Goal: Task Accomplishment & Management: Manage account settings

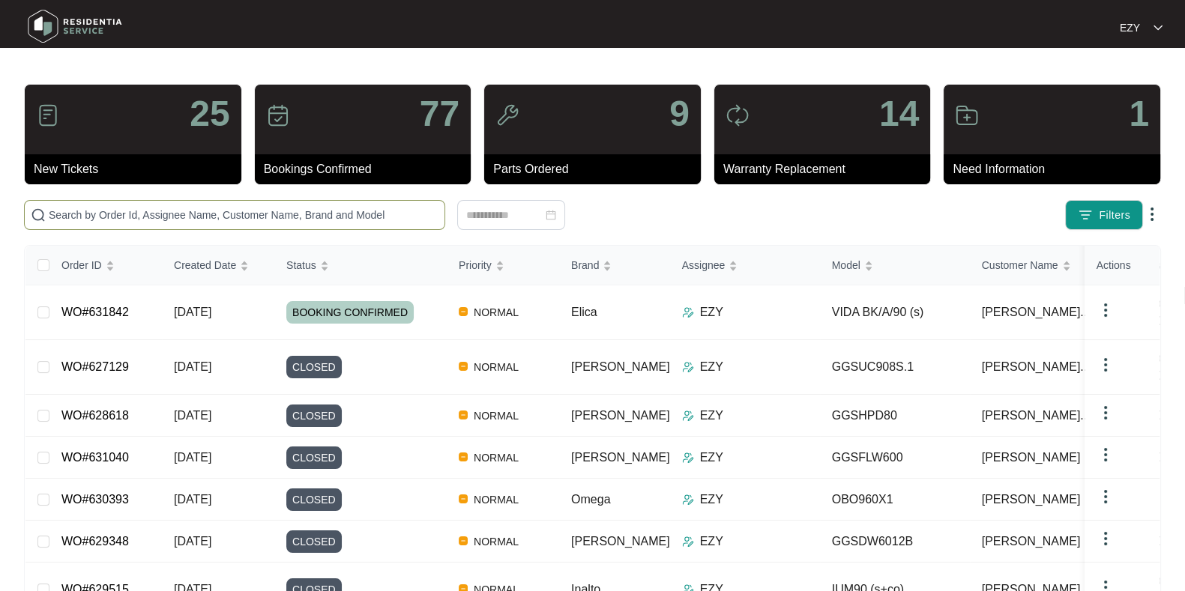
click at [131, 203] on span at bounding box center [234, 215] width 421 height 30
paste input "WO#623453"
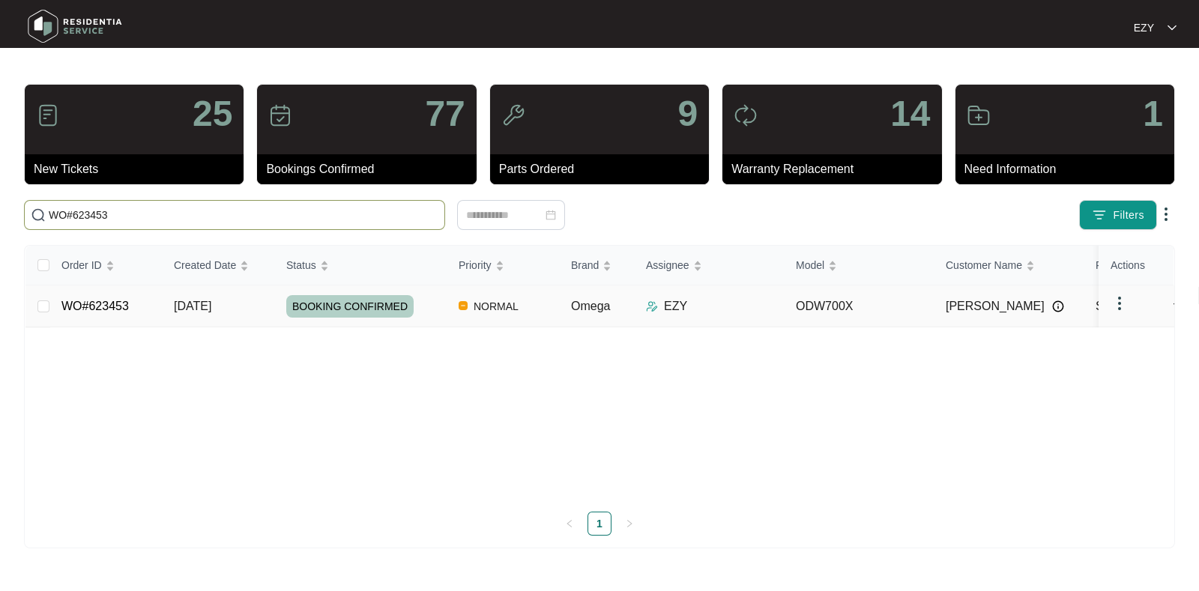
type input "WO#623453"
click at [148, 310] on td "WO#623453" at bounding box center [105, 307] width 112 height 42
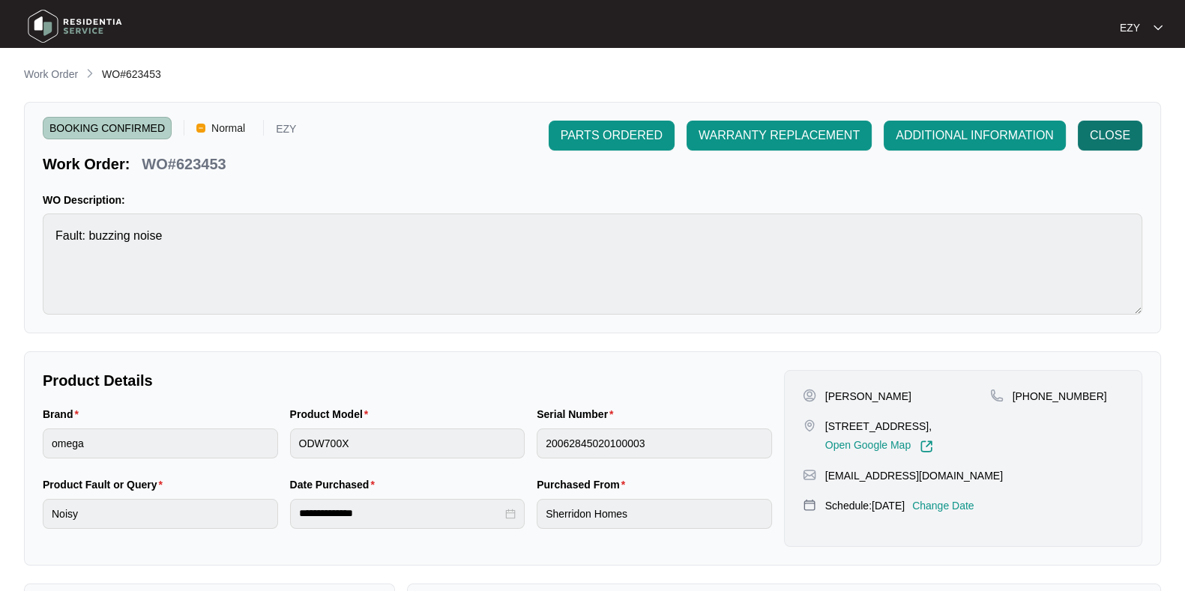
click at [1132, 140] on button "CLOSE" at bounding box center [1110, 136] width 64 height 30
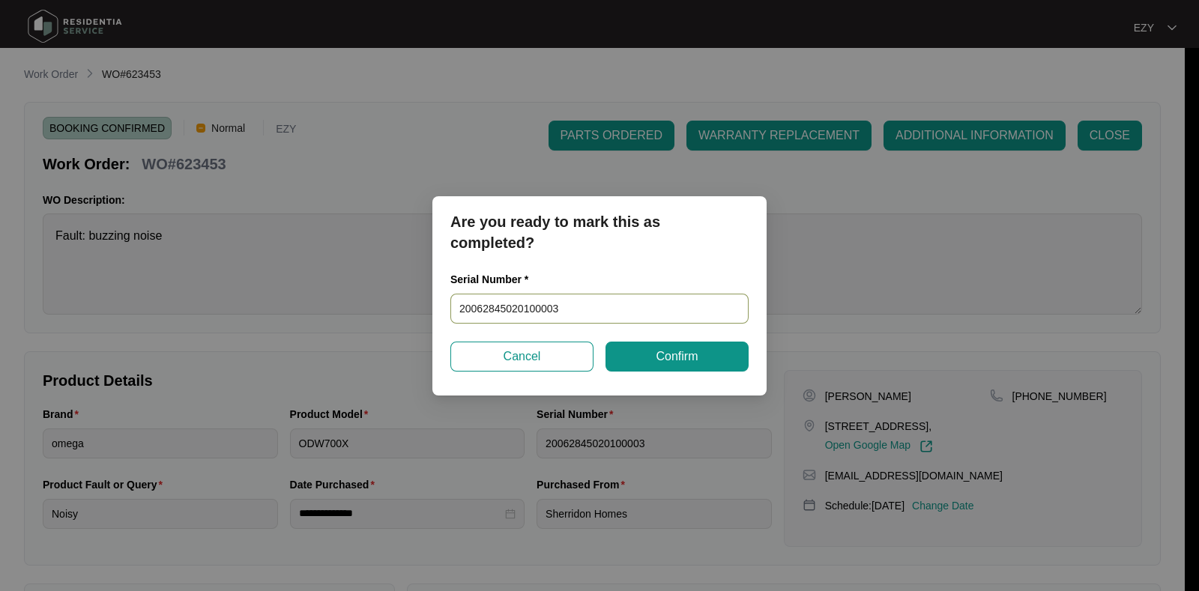
click at [629, 296] on input "20062845020100003" at bounding box center [599, 309] width 298 height 30
click at [656, 365] on span "Confirm" at bounding box center [677, 357] width 42 height 18
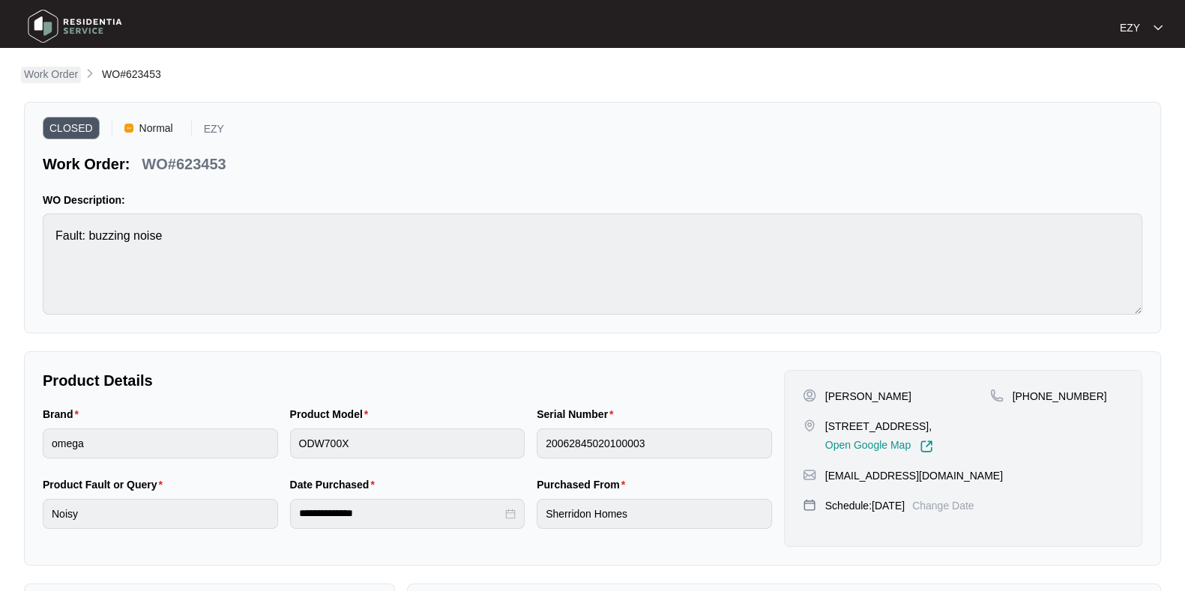
click at [76, 67] on p "Work Order" at bounding box center [51, 74] width 54 height 15
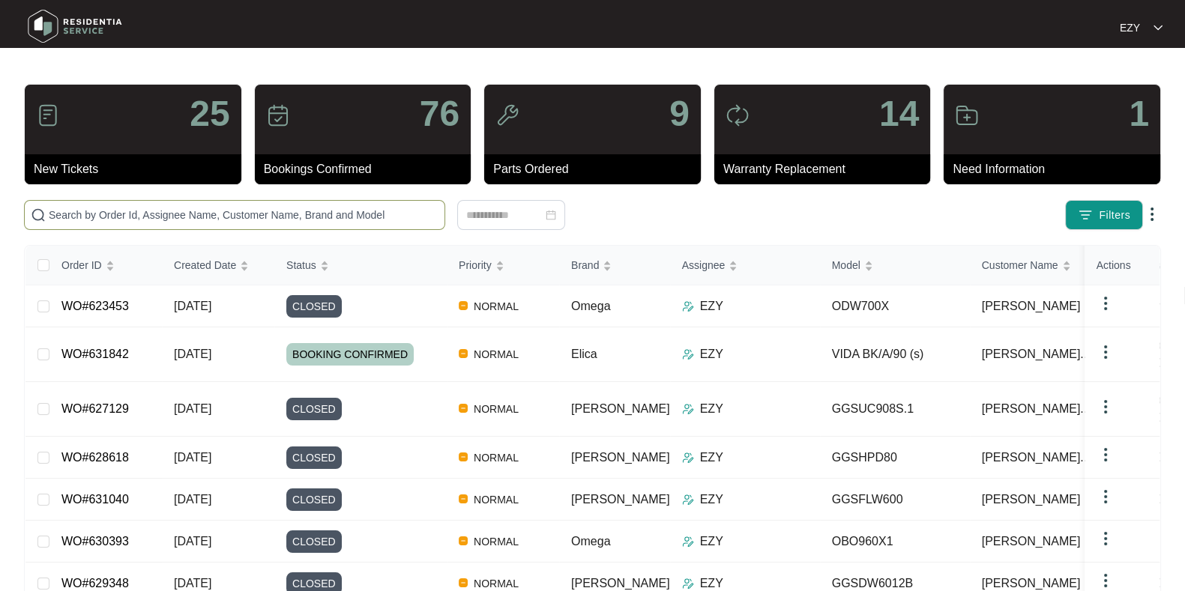
click at [233, 212] on input "text" at bounding box center [244, 215] width 390 height 16
paste input "WO#623454"
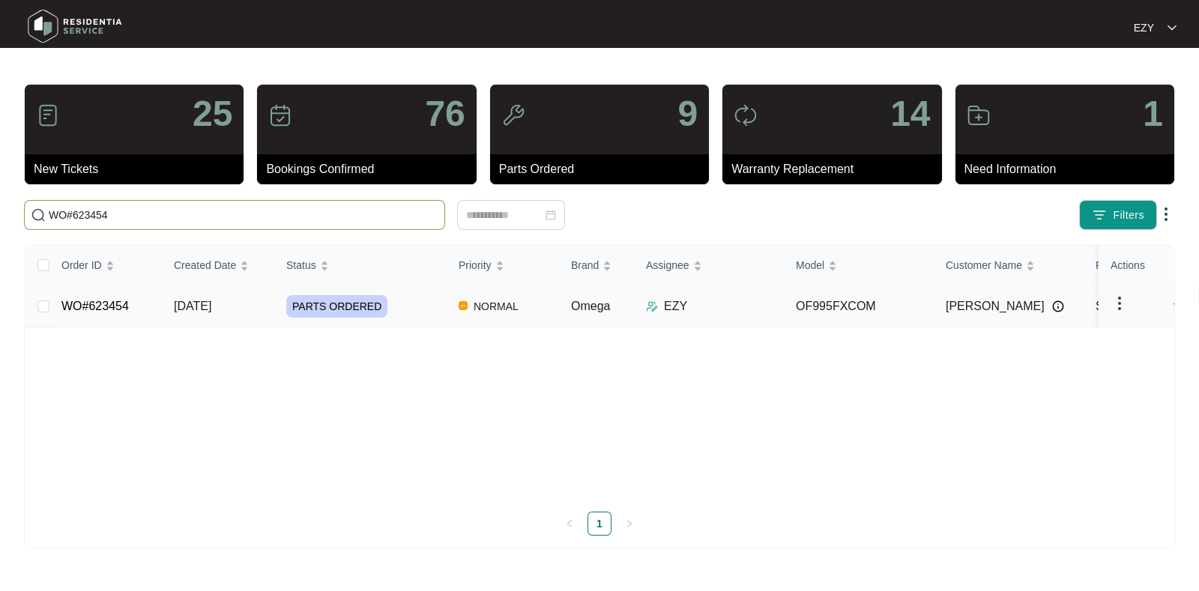
type input "WO#623454"
click at [157, 296] on td "WO#623454" at bounding box center [105, 307] width 112 height 42
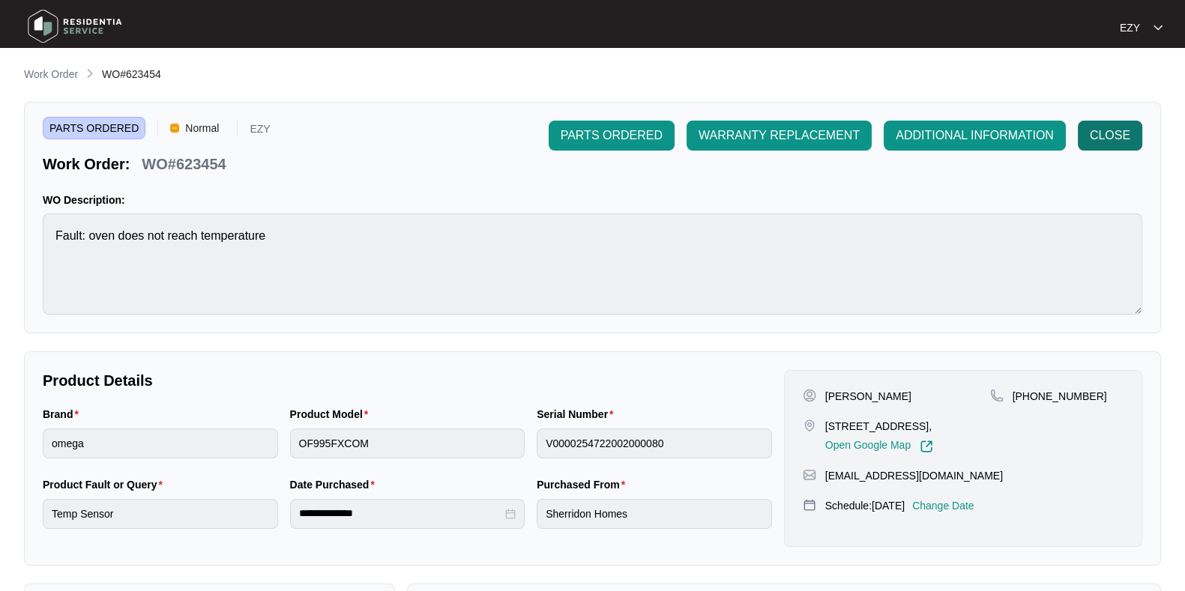
click at [1091, 140] on span "CLOSE" at bounding box center [1110, 136] width 40 height 18
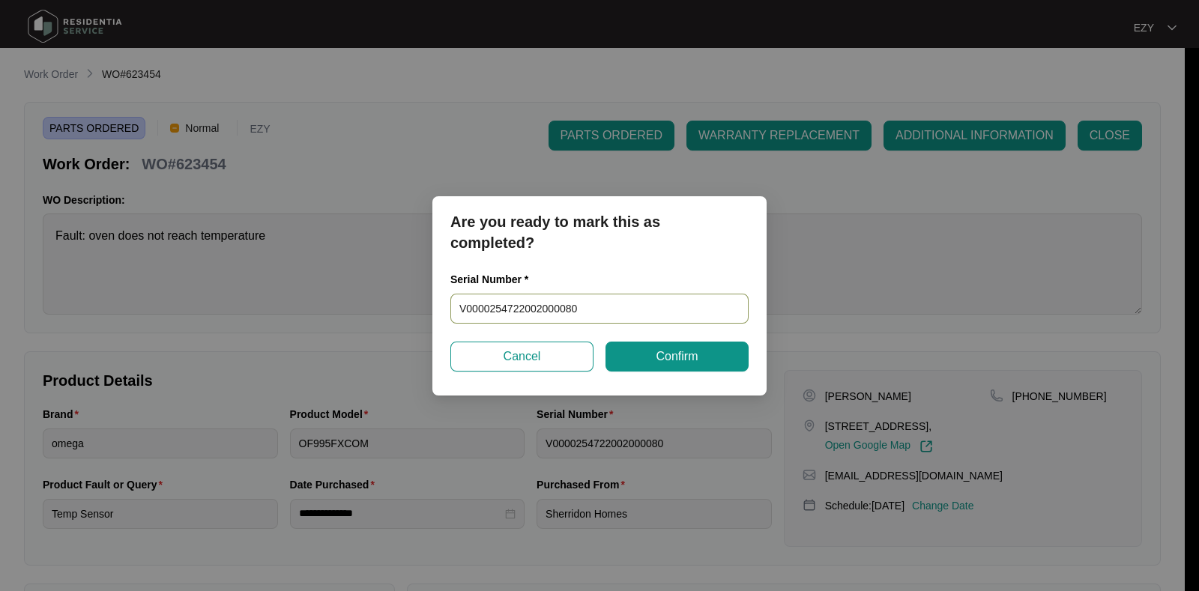
click at [682, 309] on input "V0000254722002000080" at bounding box center [599, 309] width 298 height 30
click at [666, 366] on button "Confirm" at bounding box center [677, 357] width 143 height 30
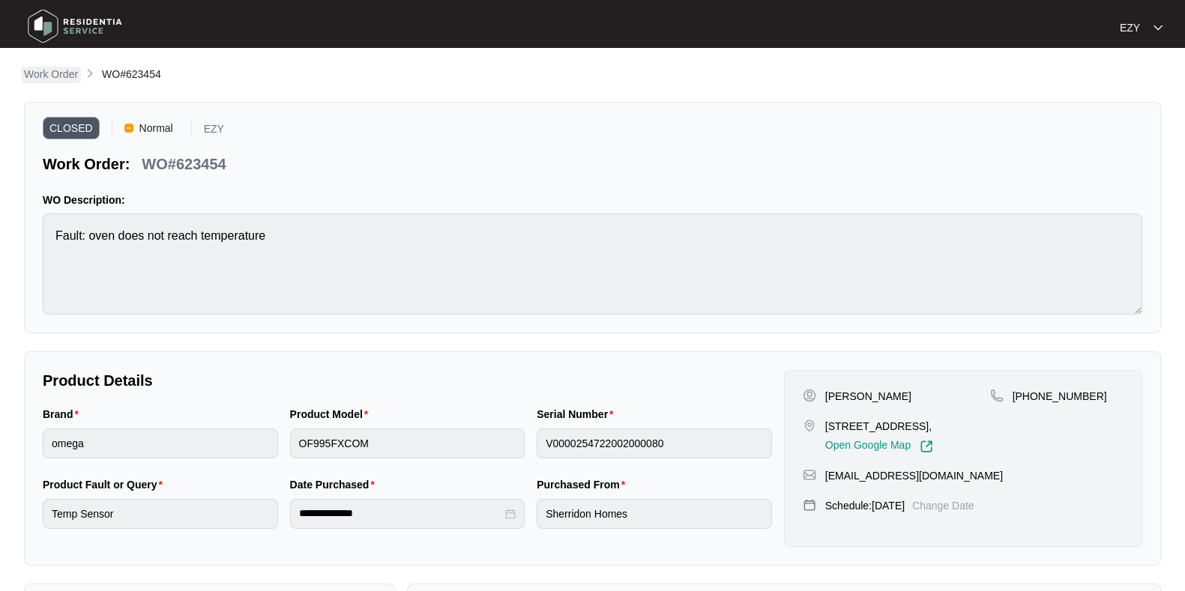
click at [59, 78] on p "Work Order" at bounding box center [51, 74] width 54 height 15
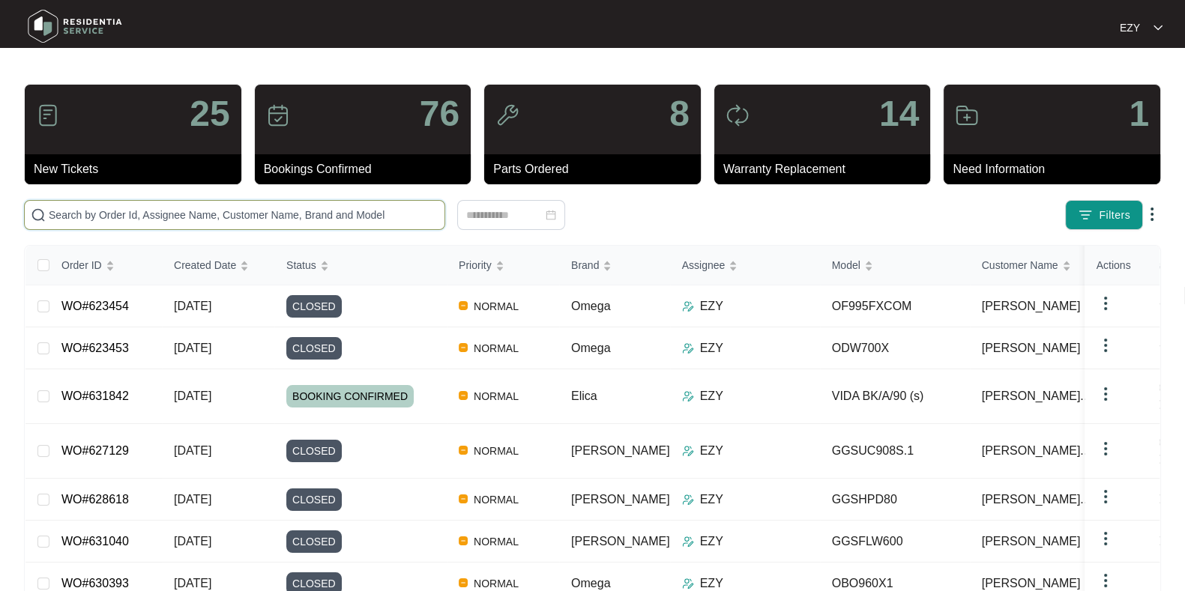
click at [319, 207] on input "text" at bounding box center [244, 215] width 390 height 16
paste input "WO#623454"
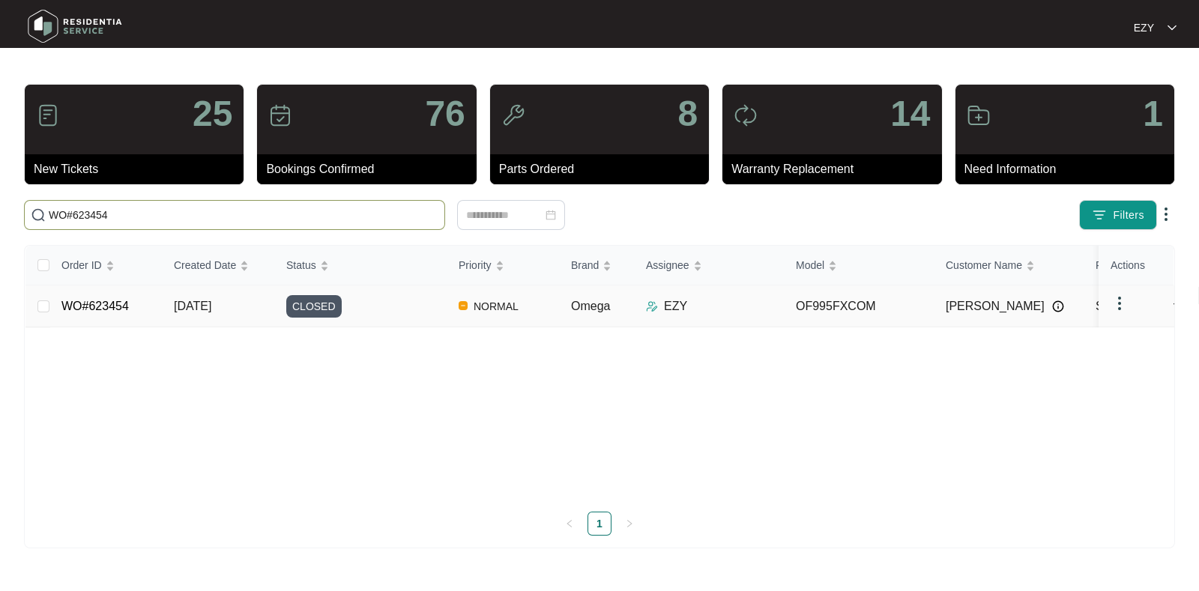
type input "WO#623454"
click at [154, 307] on td "WO#623454" at bounding box center [105, 307] width 112 height 42
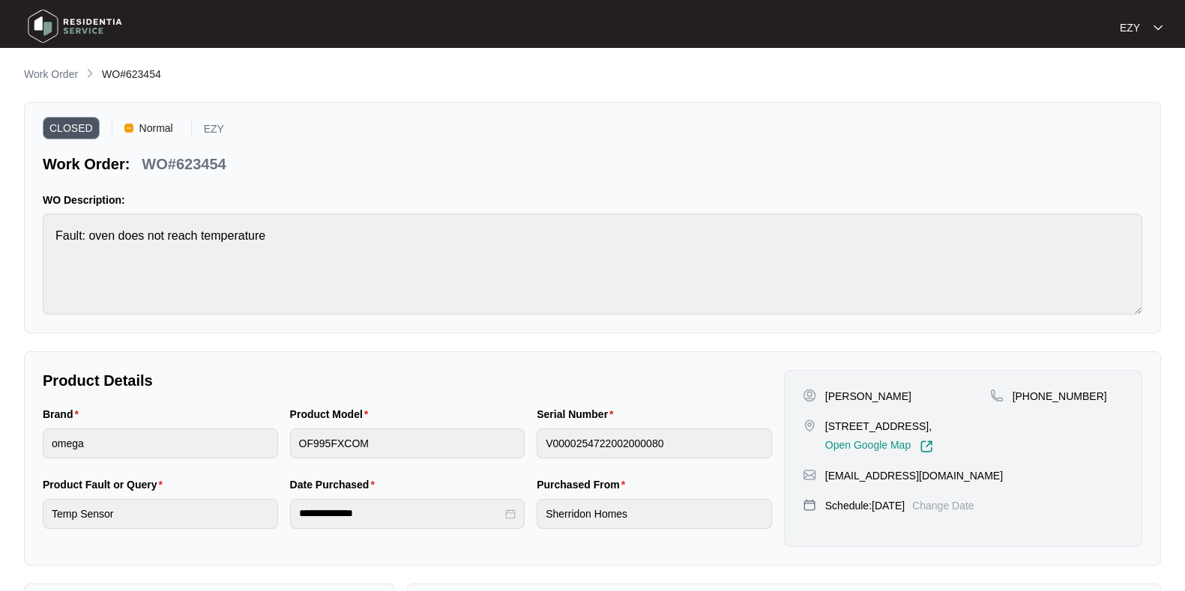
click at [28, 68] on span "Work Order" at bounding box center [51, 74] width 54 height 12
click at [37, 70] on p "Work Order" at bounding box center [51, 74] width 54 height 15
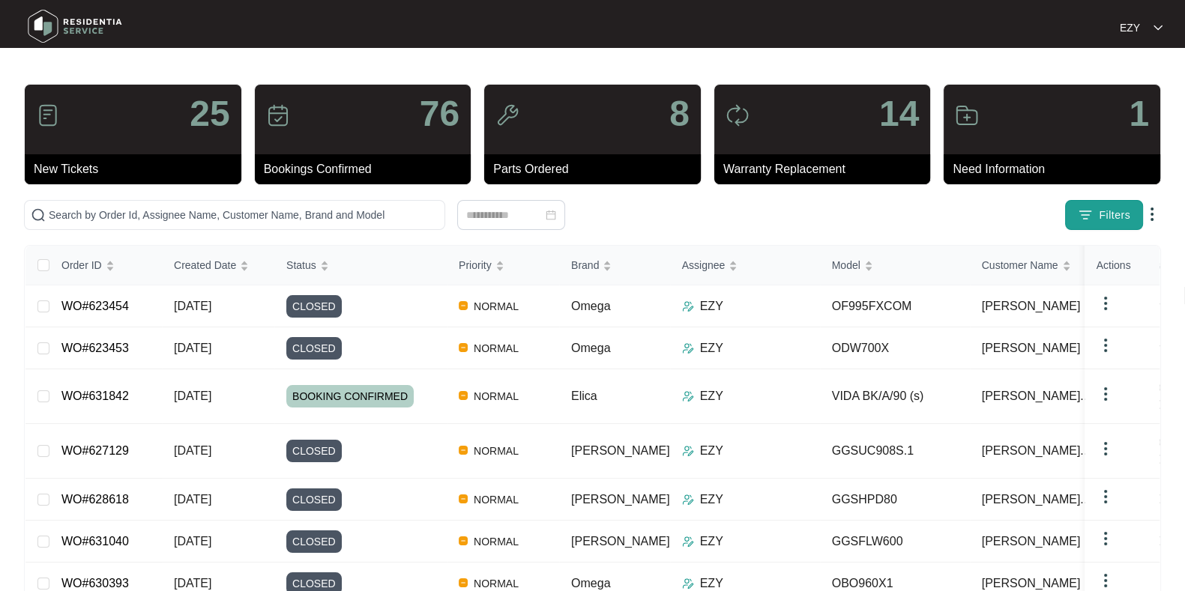
click at [1112, 217] on span "Filters" at bounding box center [1114, 216] width 31 height 16
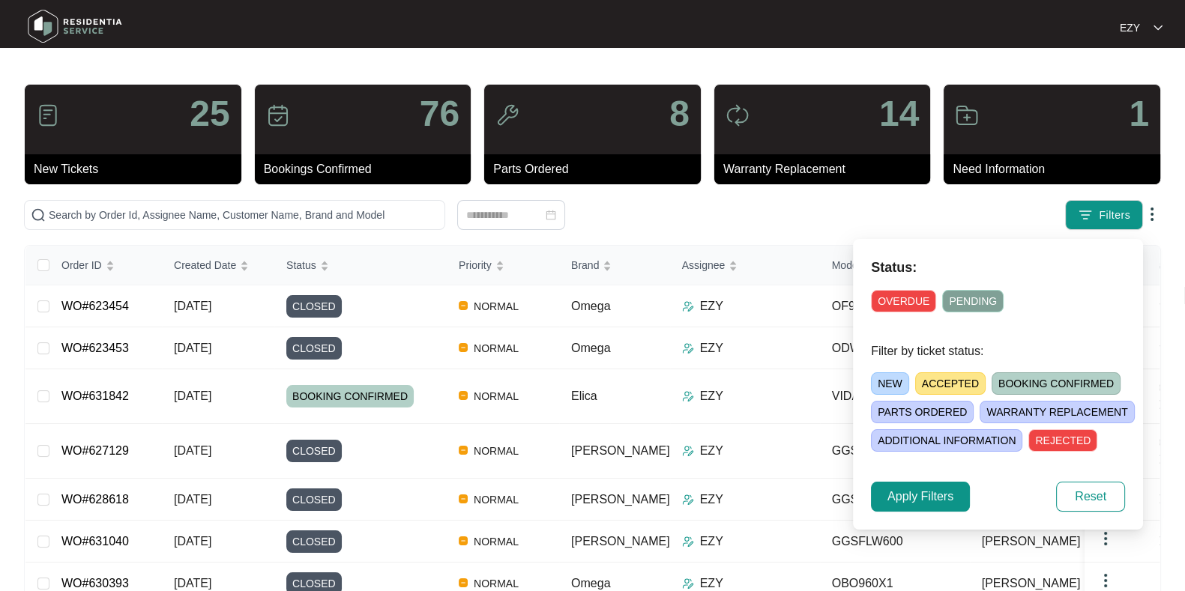
click at [947, 380] on span "ACCEPTED" at bounding box center [950, 384] width 70 height 22
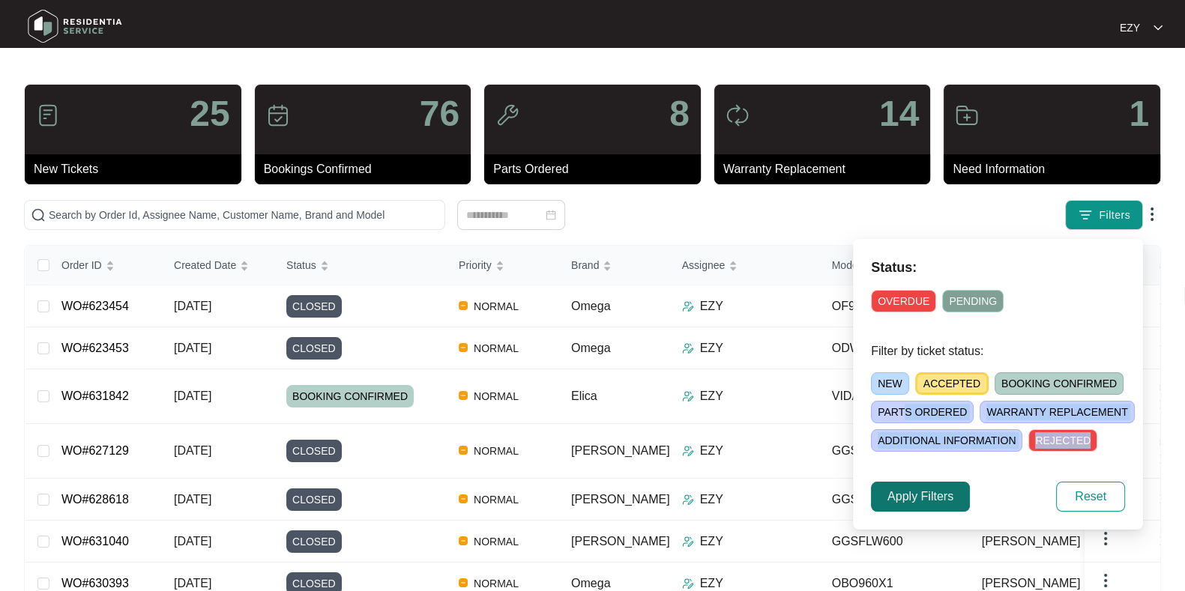
drag, startPoint x: 902, startPoint y: 410, endPoint x: 942, endPoint y: 498, distance: 96.6
click at [942, 498] on div "Status: OVERDUE PENDING Filter by ticket status: NEW ACCEPTED BOOKING CONFIRMED…" at bounding box center [998, 384] width 290 height 291
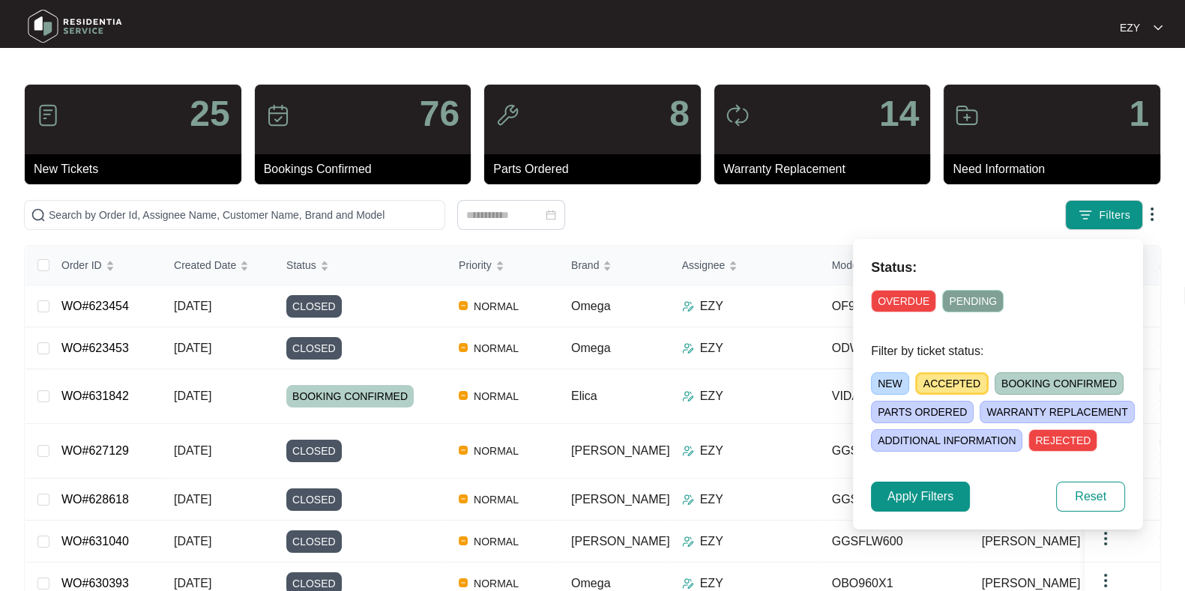
click at [945, 390] on span "ACCEPTED" at bounding box center [951, 384] width 73 height 22
click at [914, 490] on span "Apply Filters" at bounding box center [920, 497] width 66 height 18
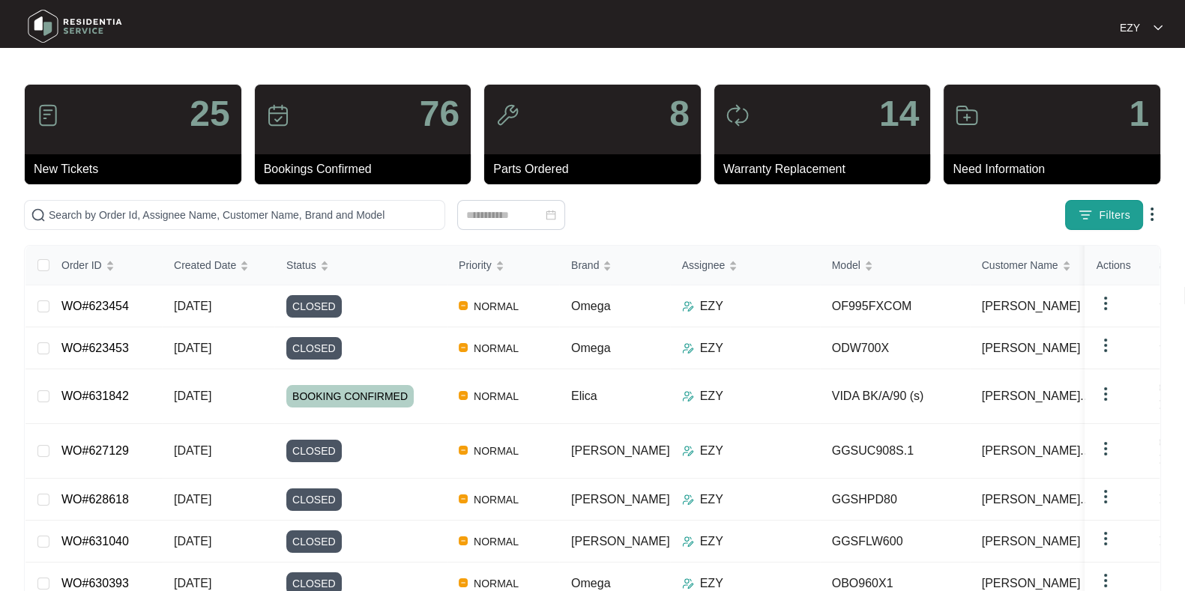
click at [1102, 211] on span "Filters" at bounding box center [1114, 216] width 31 height 16
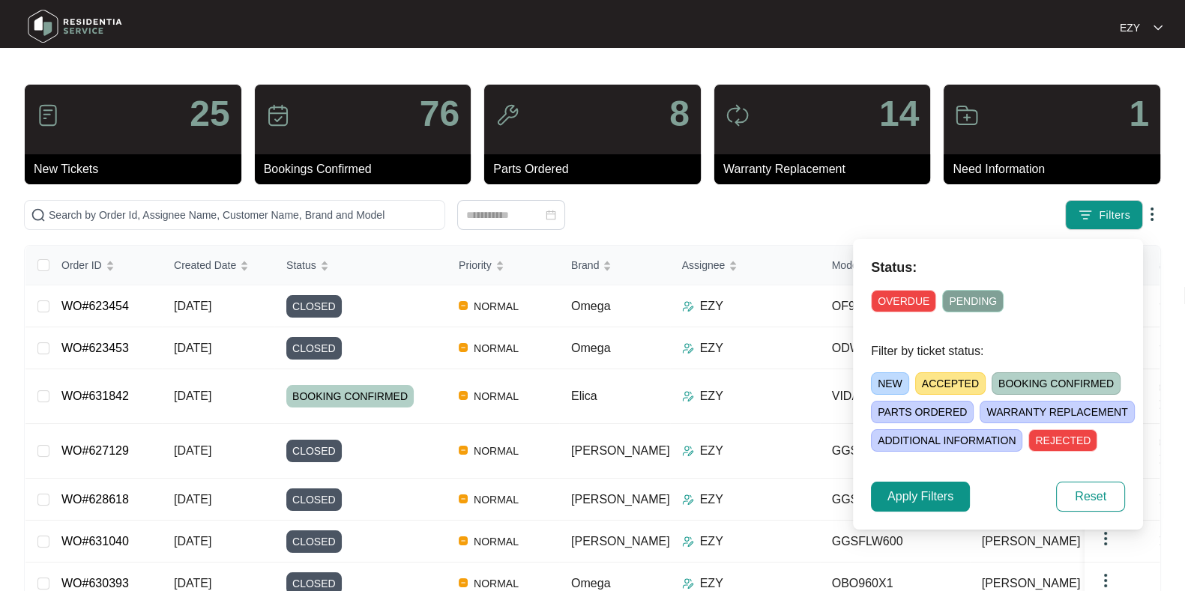
click at [926, 383] on span "ACCEPTED" at bounding box center [950, 384] width 70 height 22
click at [911, 505] on button "Apply Filters" at bounding box center [920, 497] width 99 height 30
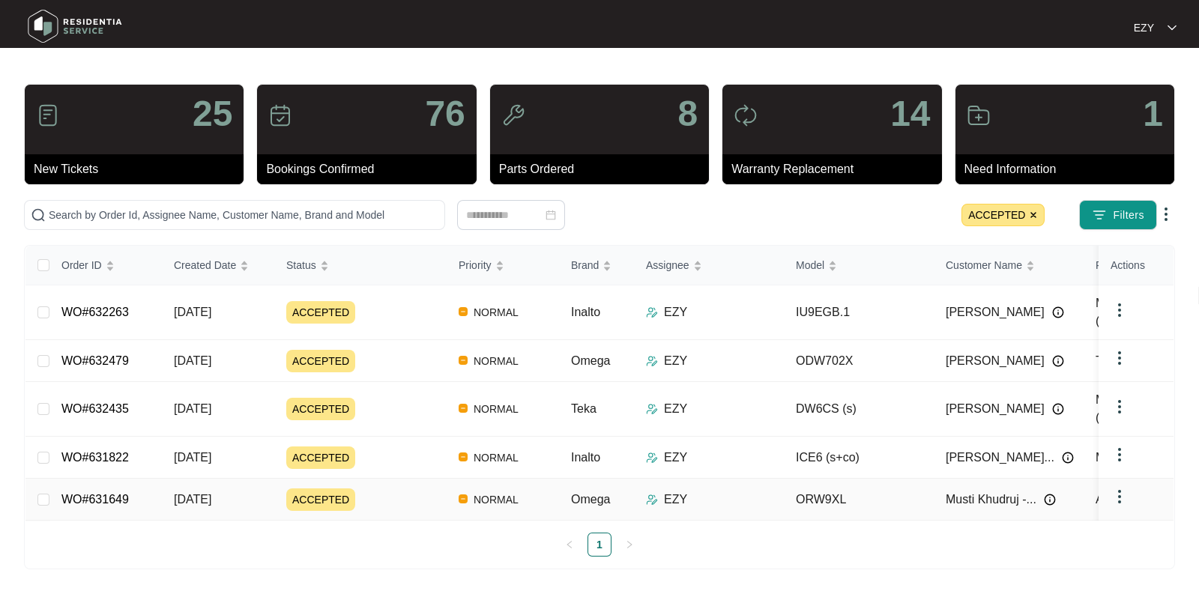
click at [406, 489] on div "ACCEPTED" at bounding box center [366, 500] width 160 height 22
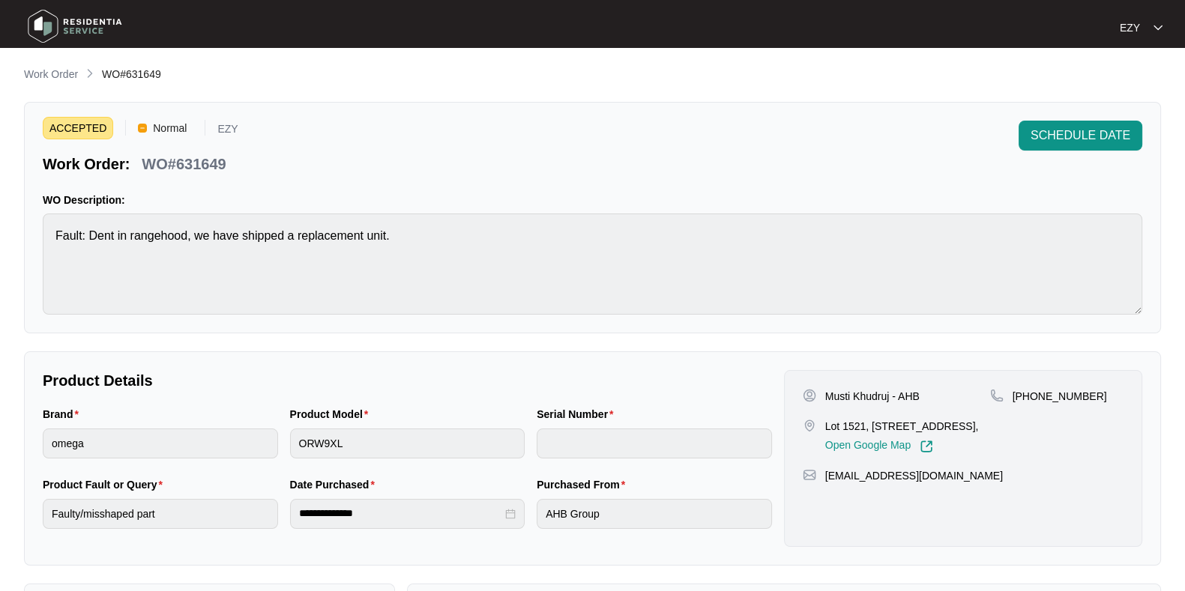
click at [214, 154] on p "WO#631649" at bounding box center [184, 164] width 84 height 21
copy p "631649"
click at [1088, 133] on span "SCHEDULE DATE" at bounding box center [1081, 136] width 100 height 18
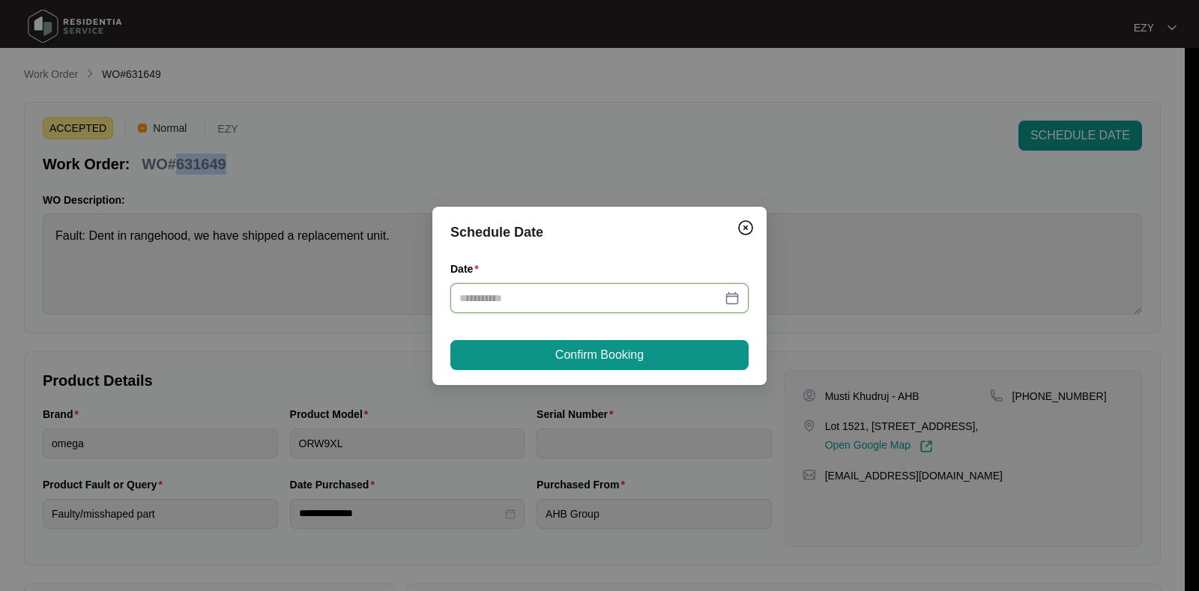
click at [671, 298] on input "Date" at bounding box center [590, 298] width 262 height 16
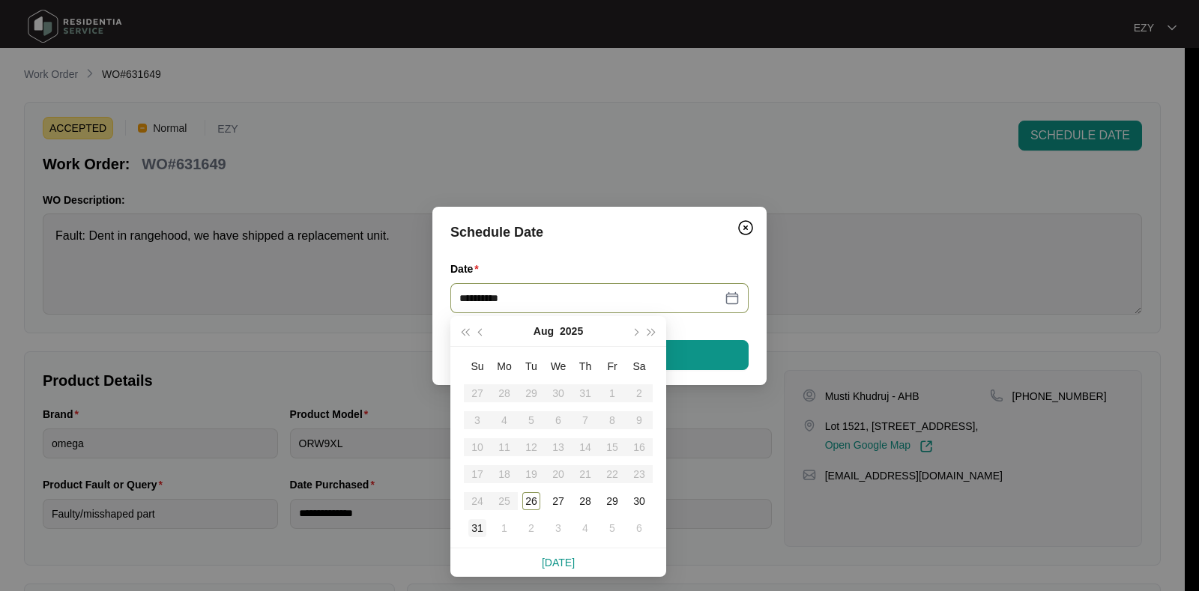
type input "**********"
click at [506, 525] on div "1" at bounding box center [504, 528] width 18 height 18
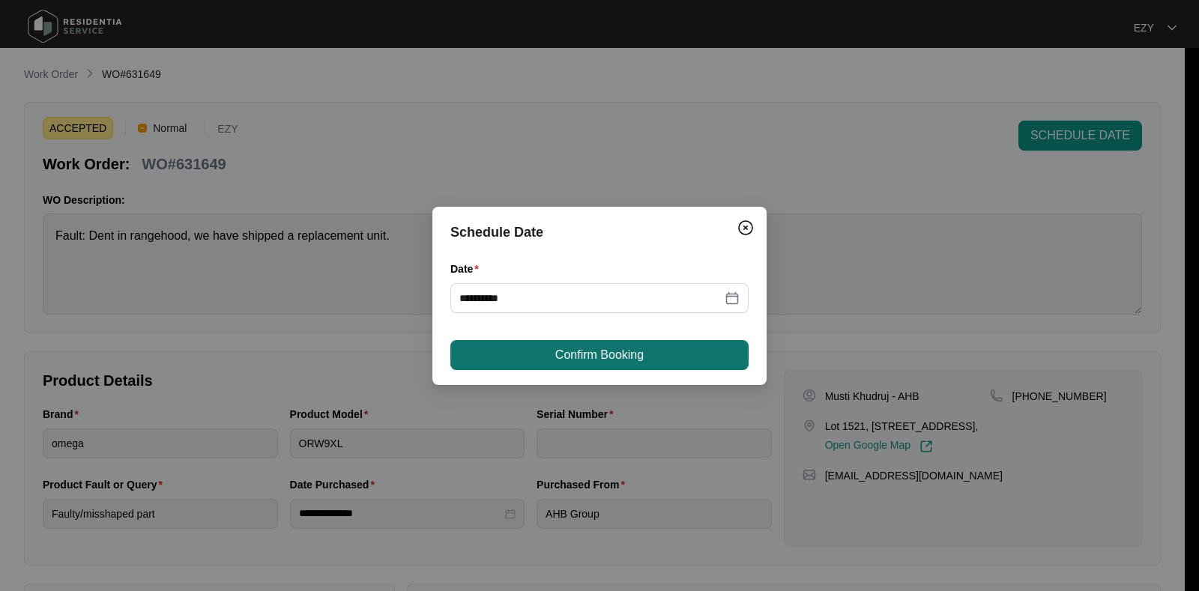
click at [637, 352] on span "Confirm Booking" at bounding box center [599, 355] width 88 height 18
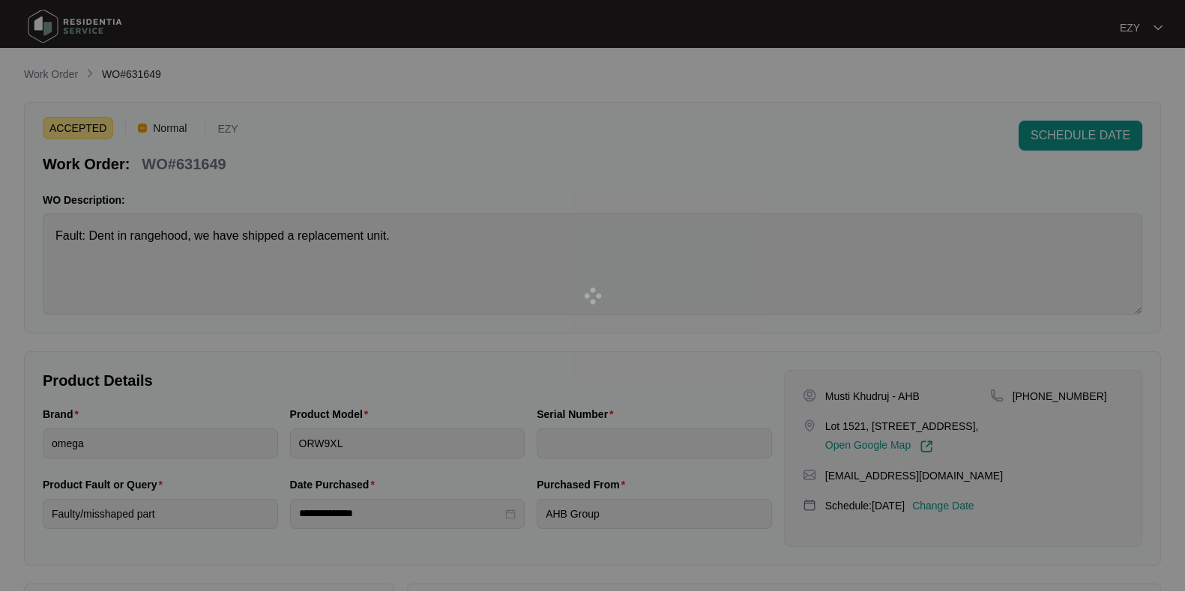
click at [46, 74] on div at bounding box center [592, 295] width 1185 height 591
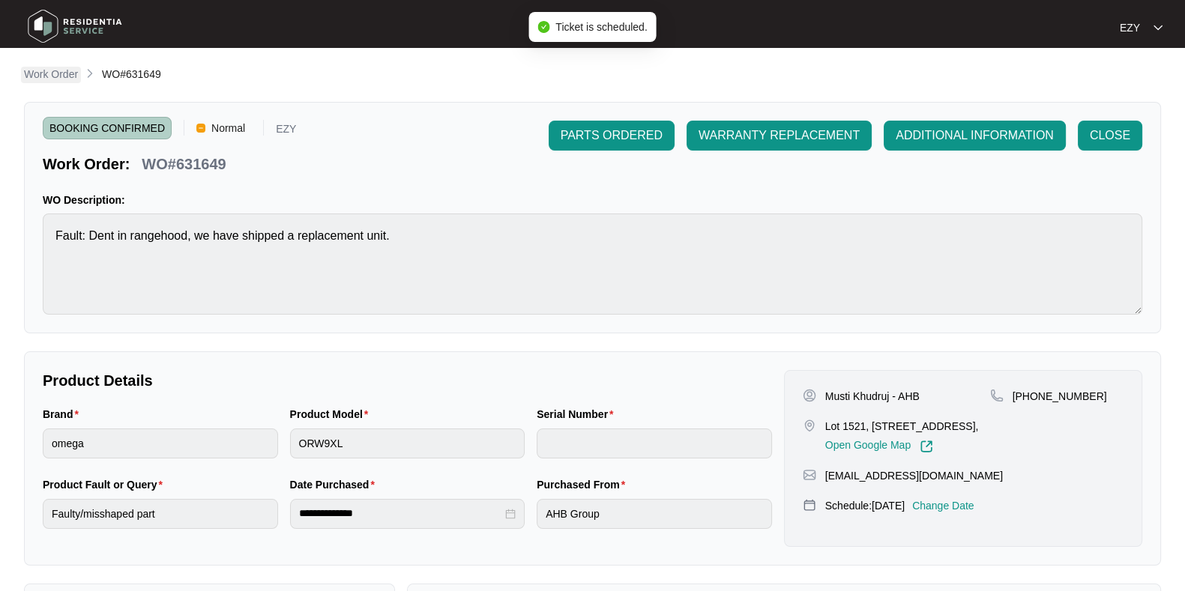
click at [37, 68] on p "Work Order" at bounding box center [51, 74] width 54 height 15
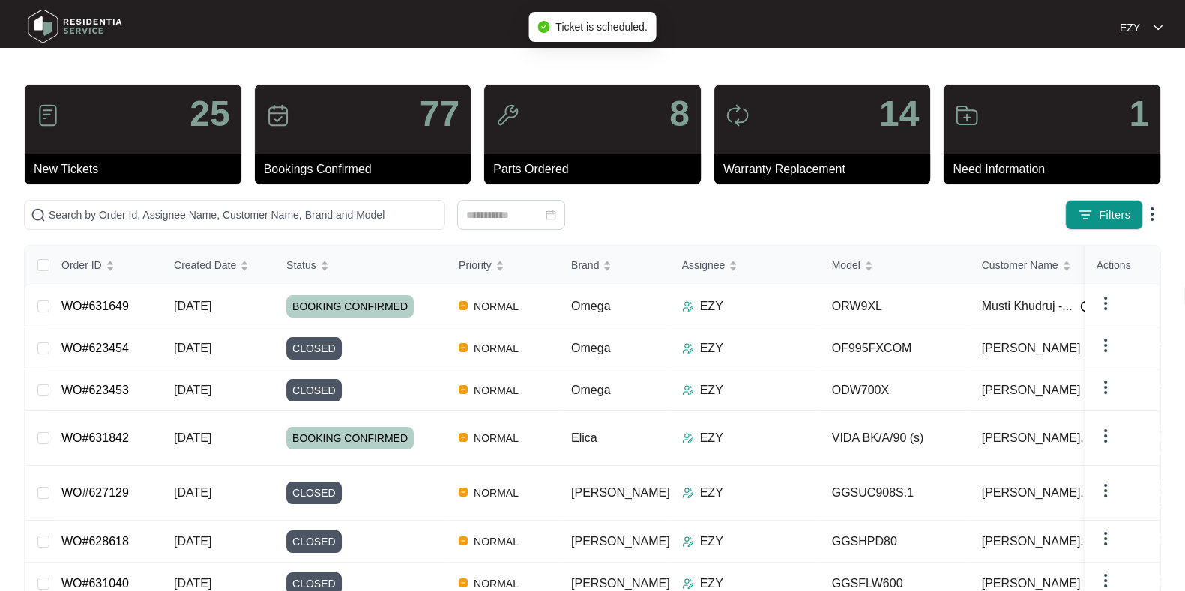
click at [1122, 196] on div "25 New Tickets 77 Bookings Confirmed 8 Parts Ordered 14 Warranty Replacement 1 …" at bounding box center [592, 438] width 1137 height 708
click at [1111, 220] on span "Filters" at bounding box center [1114, 216] width 31 height 16
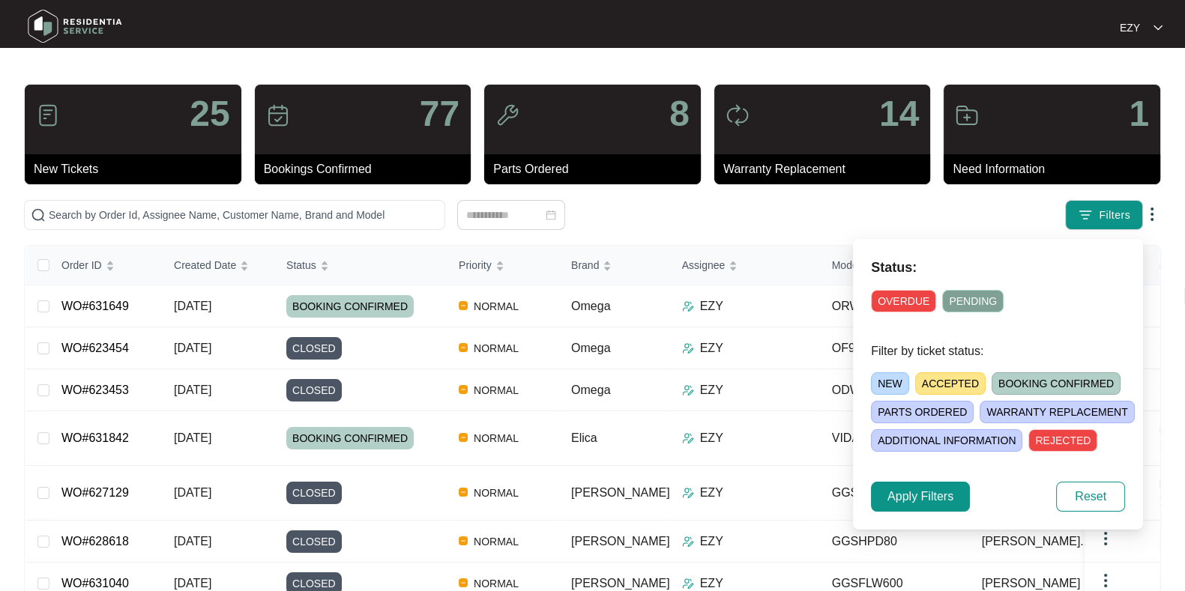
click at [917, 387] on span "ACCEPTED" at bounding box center [950, 384] width 70 height 22
click at [894, 490] on span "Apply Filters" at bounding box center [920, 497] width 66 height 18
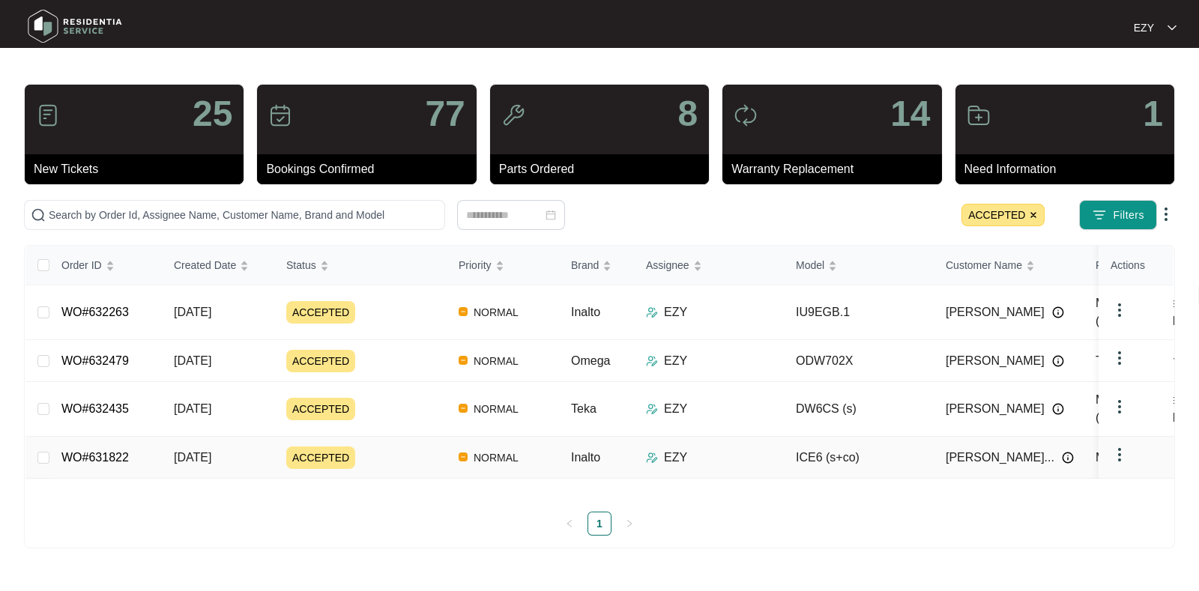
click at [393, 447] on div "ACCEPTED" at bounding box center [366, 458] width 160 height 22
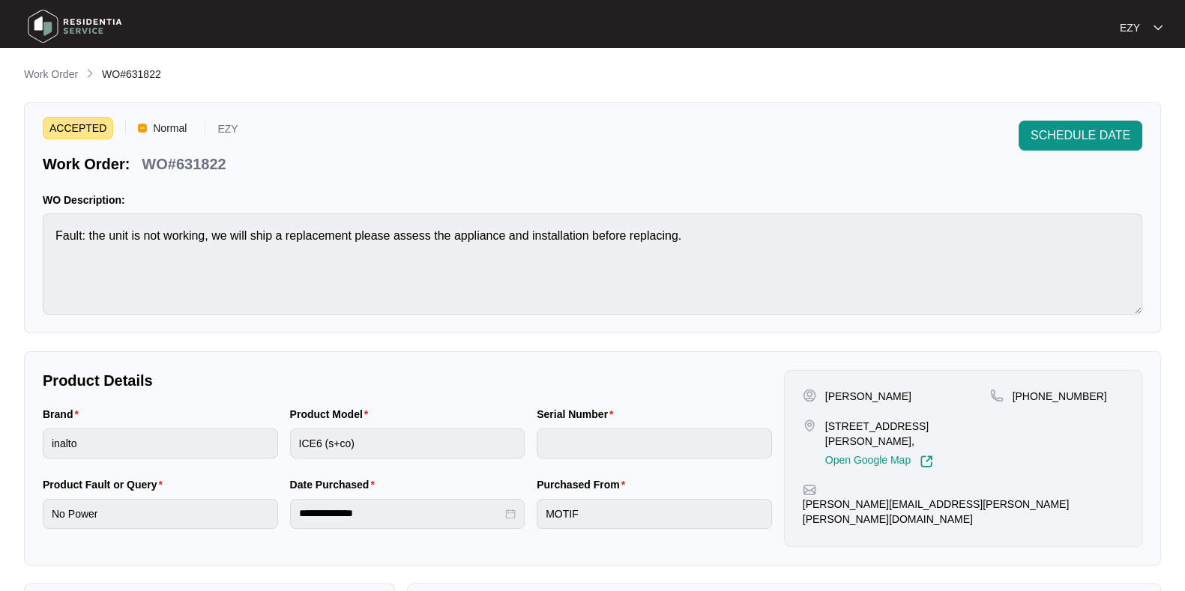
click at [205, 158] on p "WO#631822" at bounding box center [184, 164] width 84 height 21
copy p "631822"
click at [1052, 147] on button "SCHEDULE DATE" at bounding box center [1081, 136] width 124 height 30
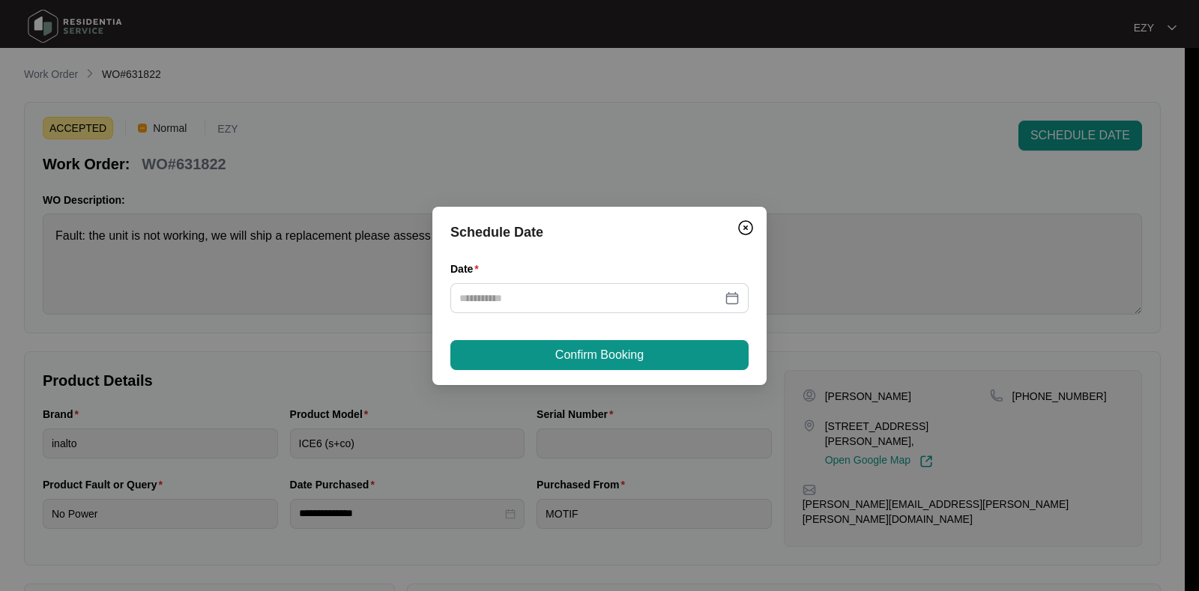
click at [589, 315] on div "Date" at bounding box center [599, 296] width 298 height 70
click at [591, 315] on div "Date" at bounding box center [599, 296] width 298 height 70
click at [588, 307] on div at bounding box center [599, 298] width 298 height 30
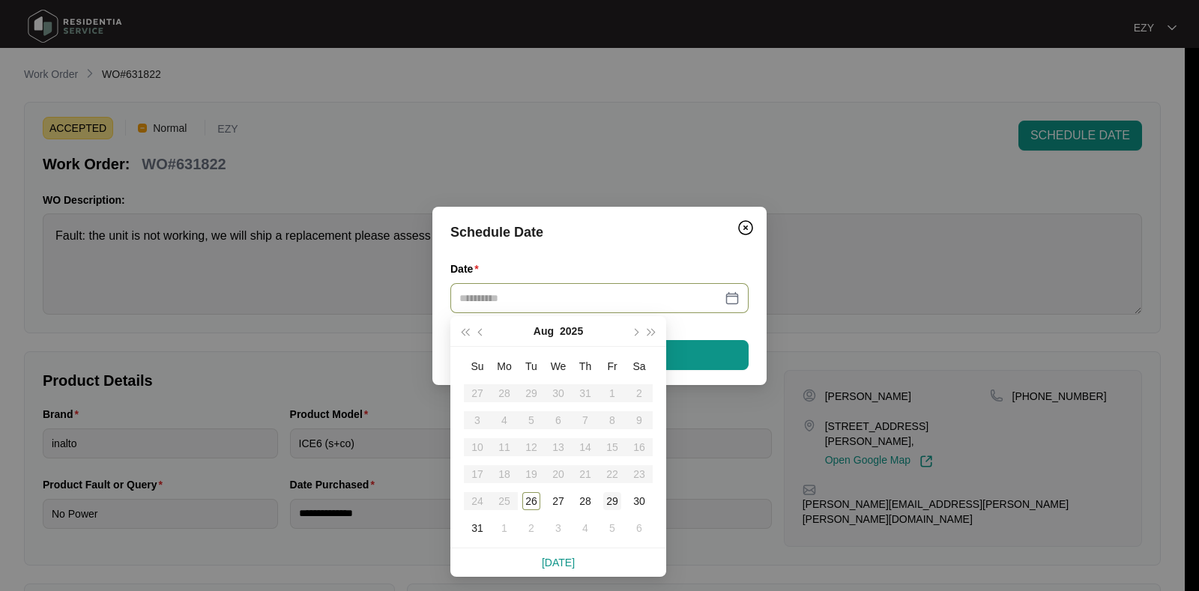
type input "**********"
click at [615, 503] on div "29" at bounding box center [612, 501] width 18 height 18
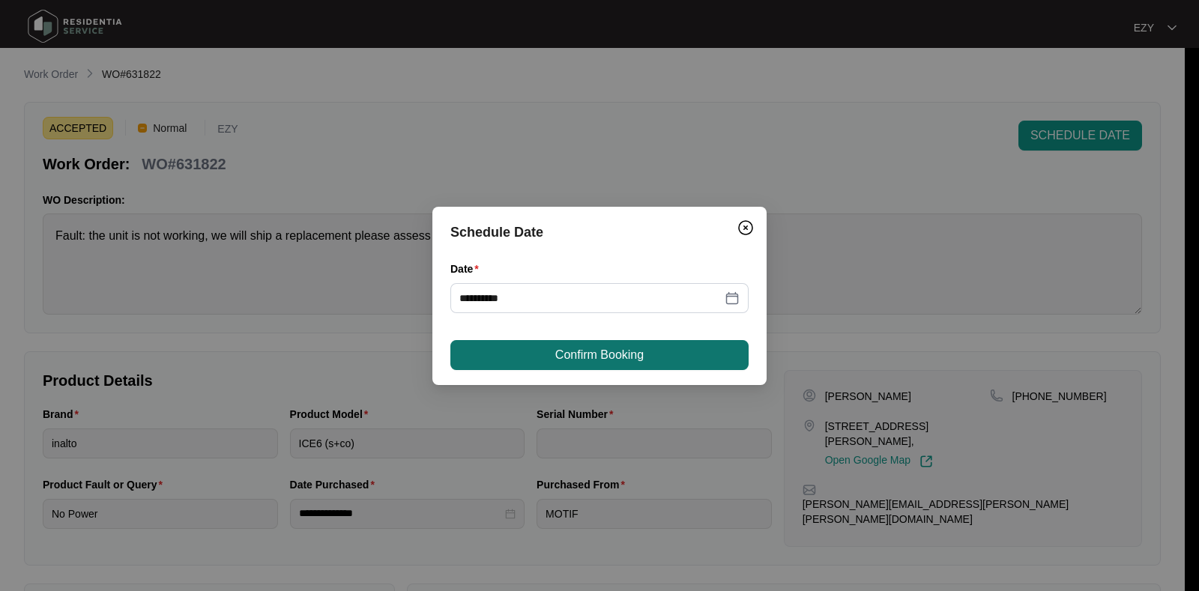
click at [594, 360] on span "Confirm Booking" at bounding box center [599, 355] width 88 height 18
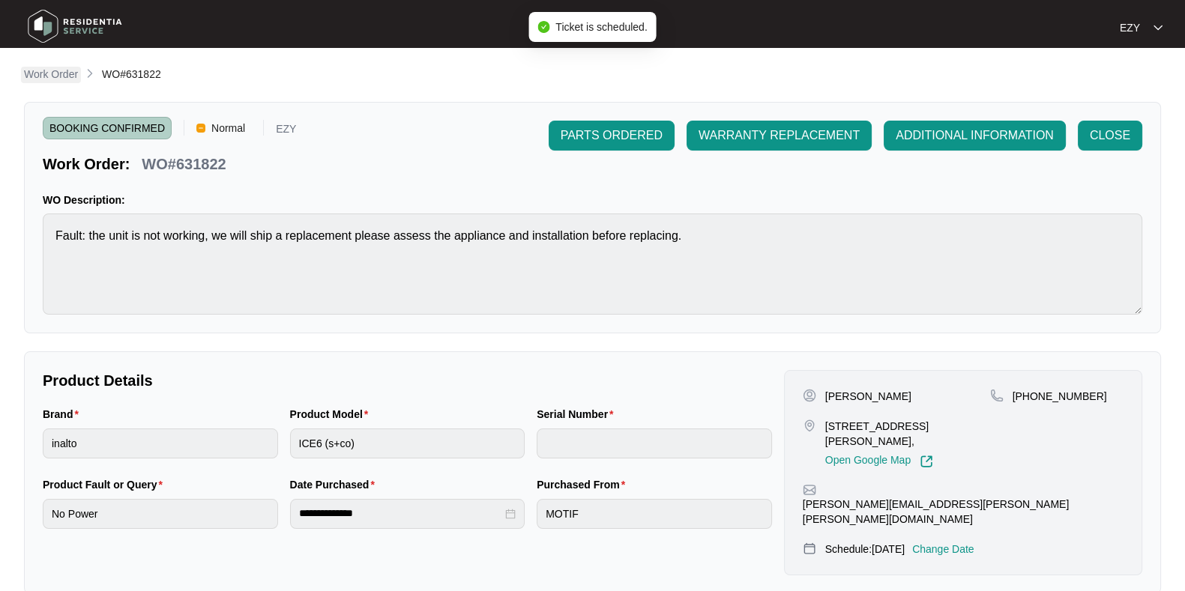
click at [49, 73] on p "Work Order" at bounding box center [51, 74] width 54 height 15
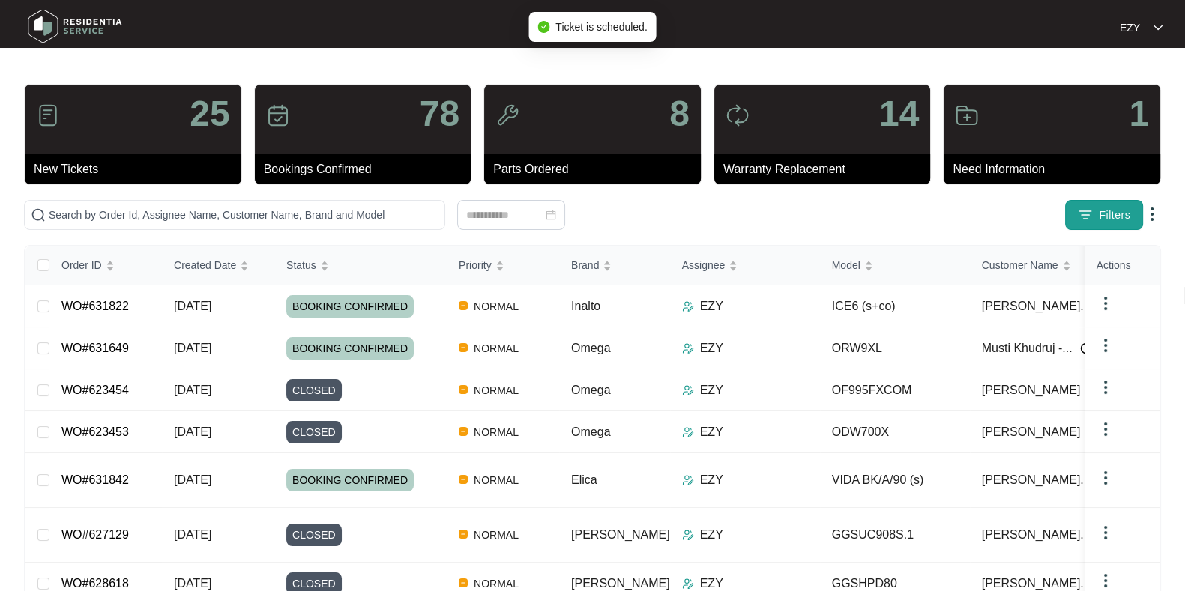
click at [1091, 220] on img "button" at bounding box center [1085, 215] width 15 height 15
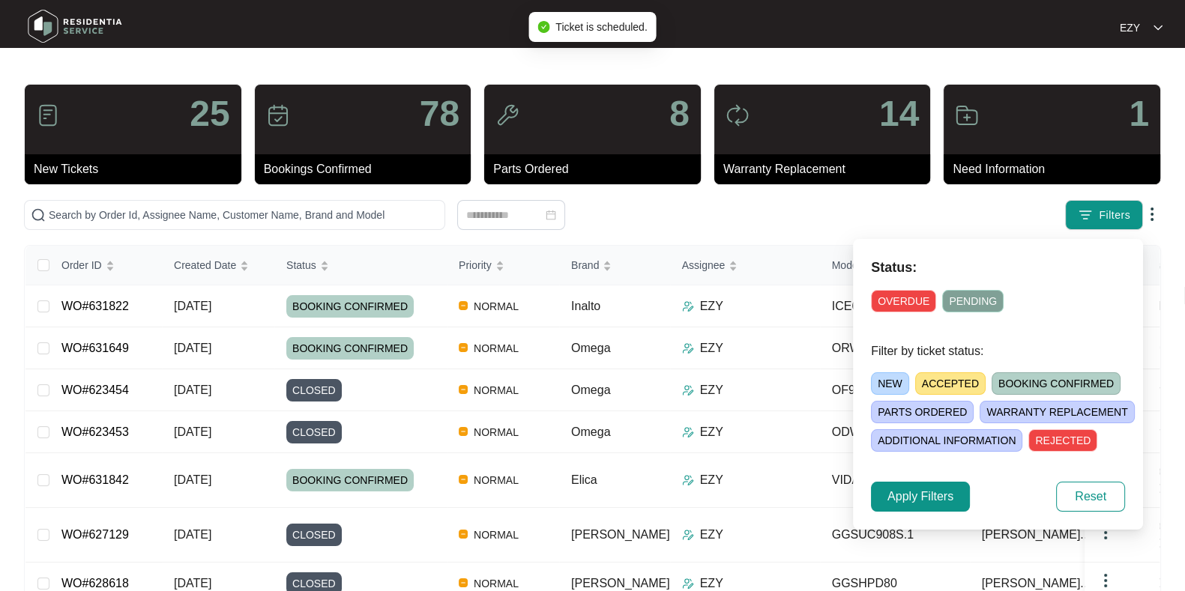
click at [956, 384] on span "ACCEPTED" at bounding box center [950, 384] width 70 height 22
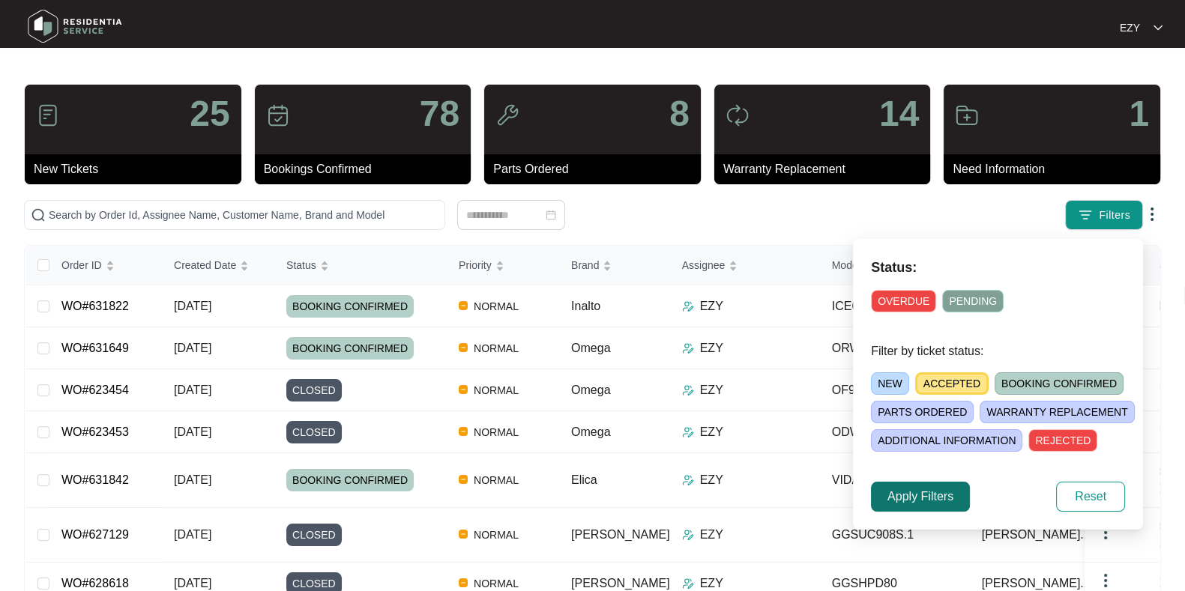
click at [903, 500] on span "Apply Filters" at bounding box center [920, 497] width 66 height 18
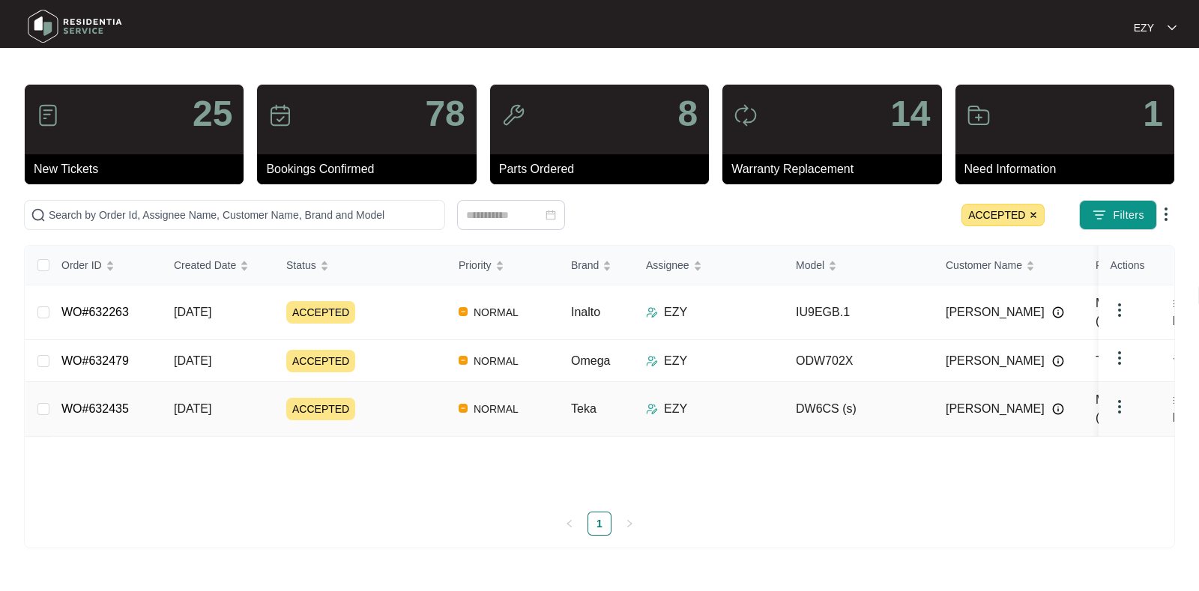
click at [396, 398] on div "ACCEPTED" at bounding box center [366, 409] width 160 height 22
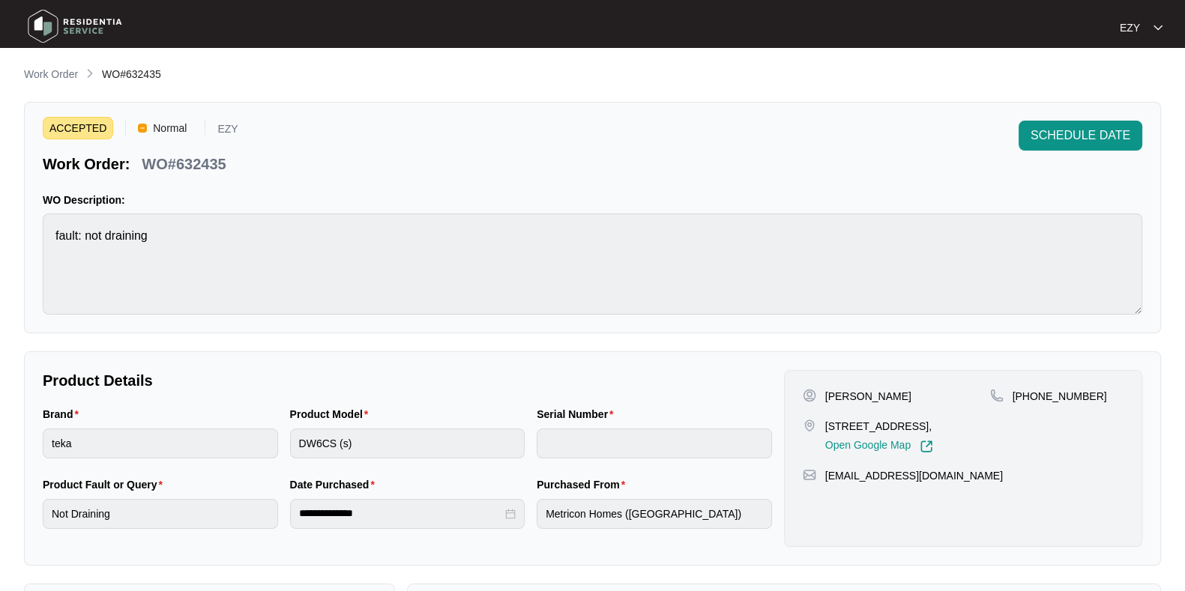
click at [198, 166] on p "WO#632435" at bounding box center [184, 164] width 84 height 21
copy p "632435"
click at [1079, 137] on span "SCHEDULE DATE" at bounding box center [1081, 136] width 100 height 18
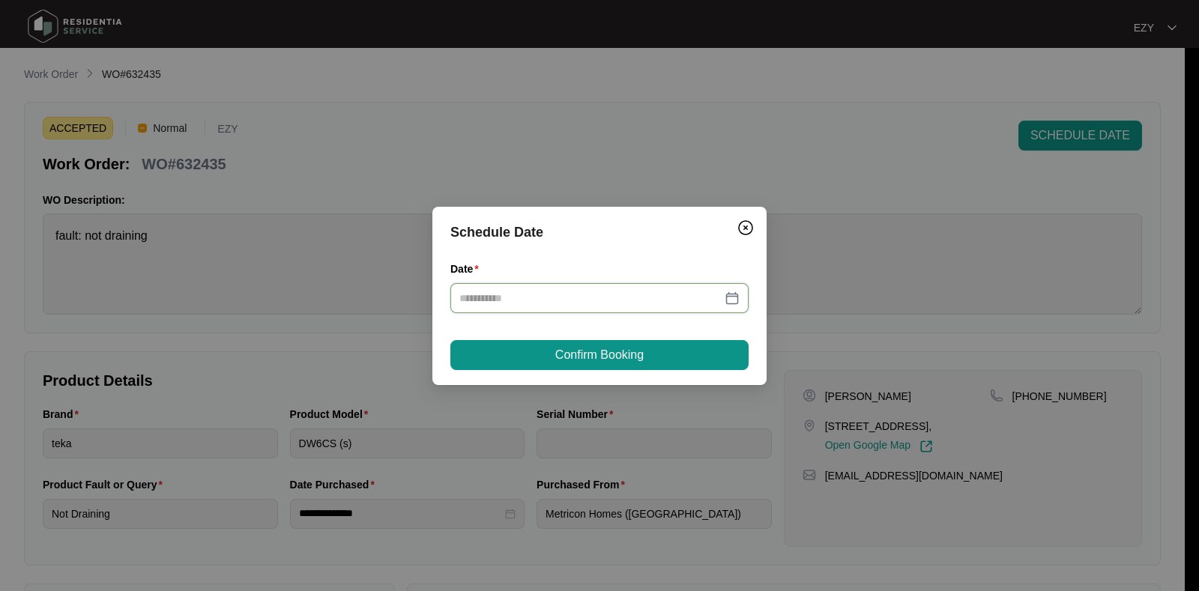
click at [633, 301] on input "Date" at bounding box center [590, 298] width 262 height 16
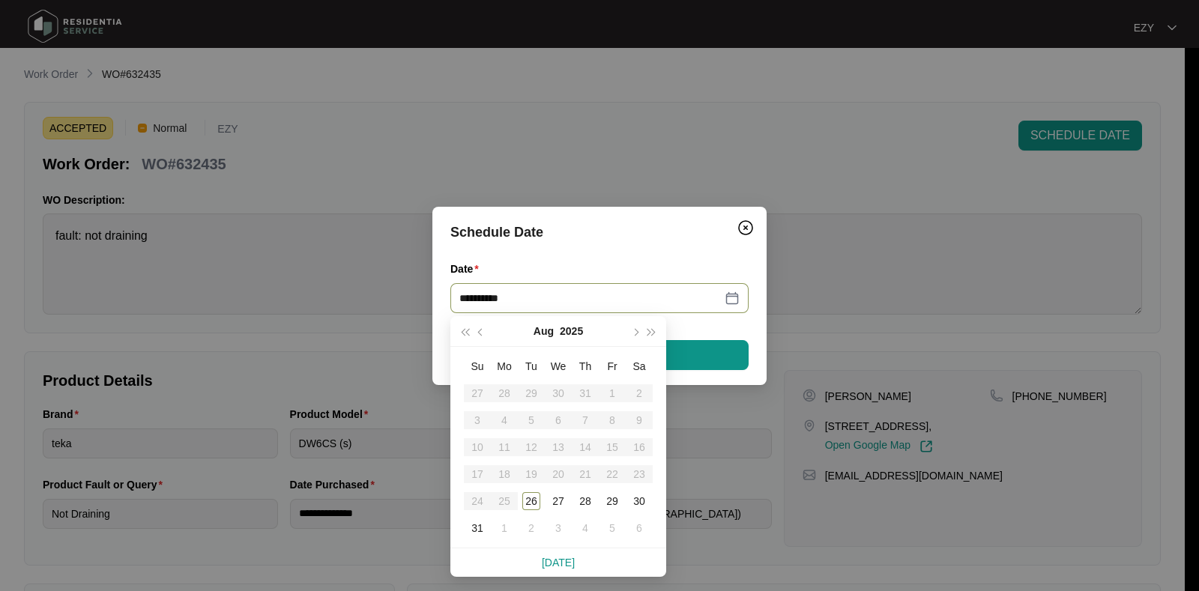
type input "**********"
click at [498, 530] on div "1" at bounding box center [504, 528] width 18 height 18
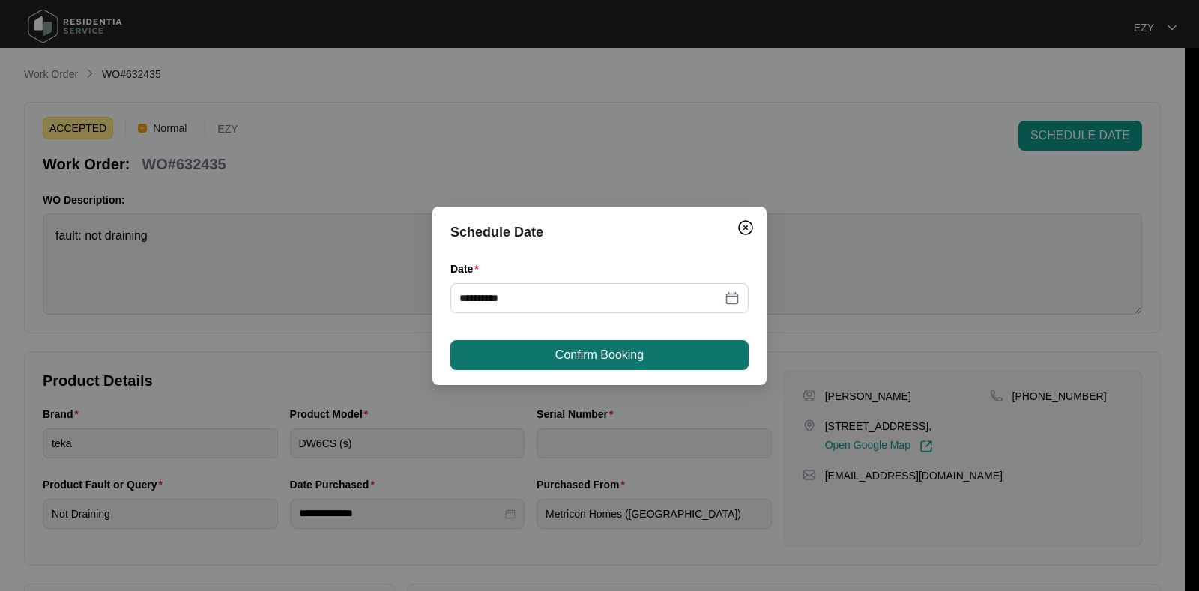
click at [609, 352] on span "Confirm Booking" at bounding box center [599, 355] width 88 height 18
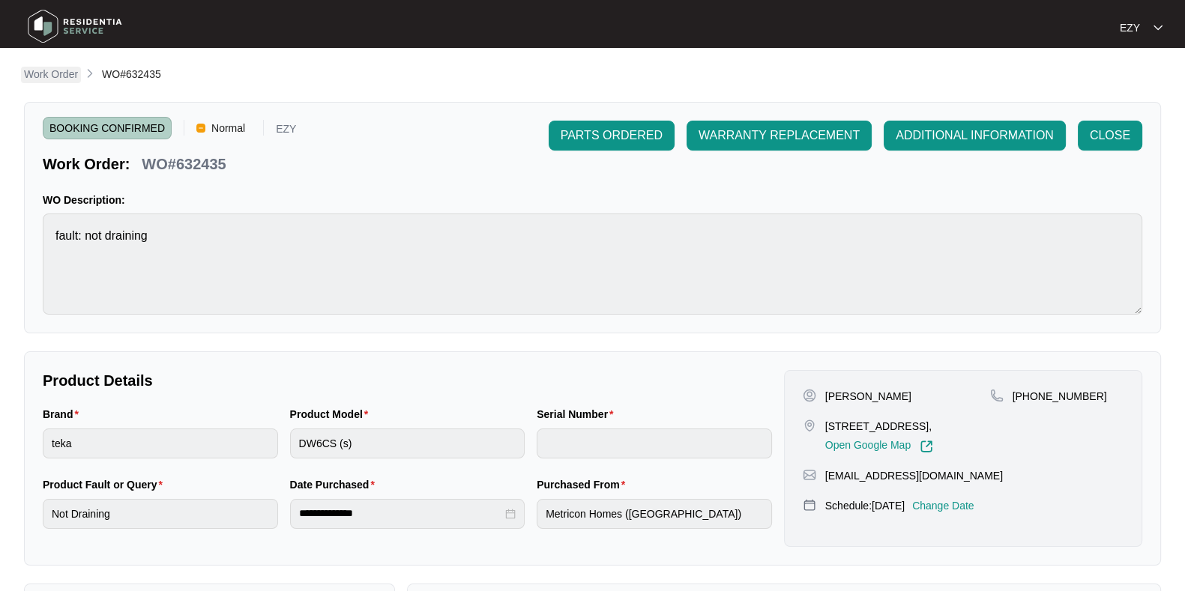
click at [44, 74] on p "Work Order" at bounding box center [51, 74] width 54 height 15
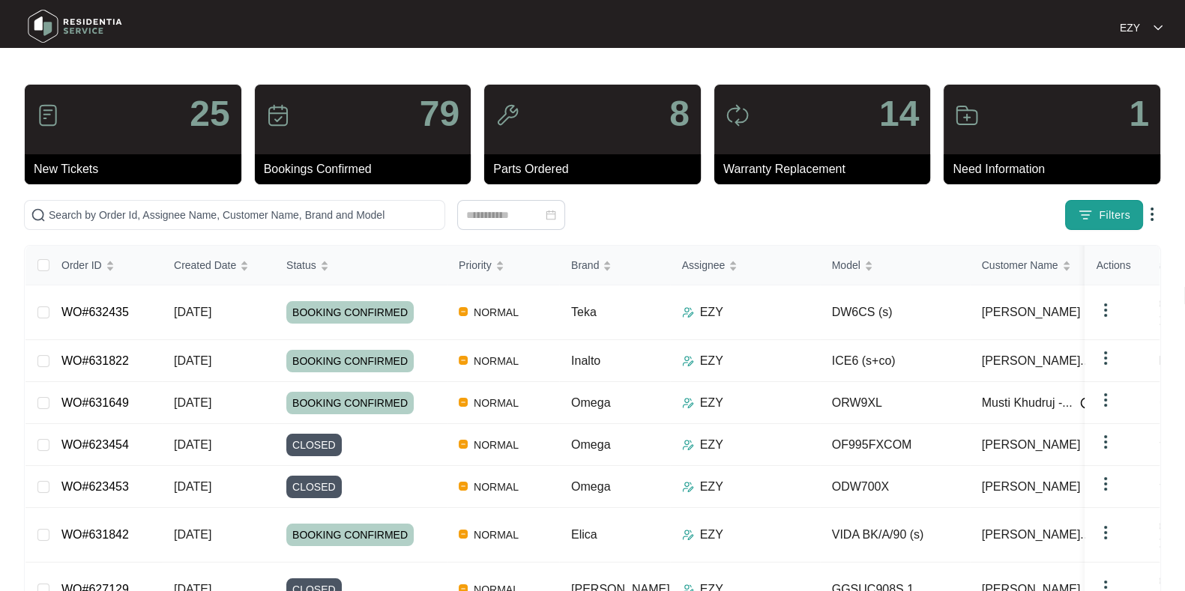
click at [1097, 214] on button "Filters" at bounding box center [1104, 215] width 78 height 30
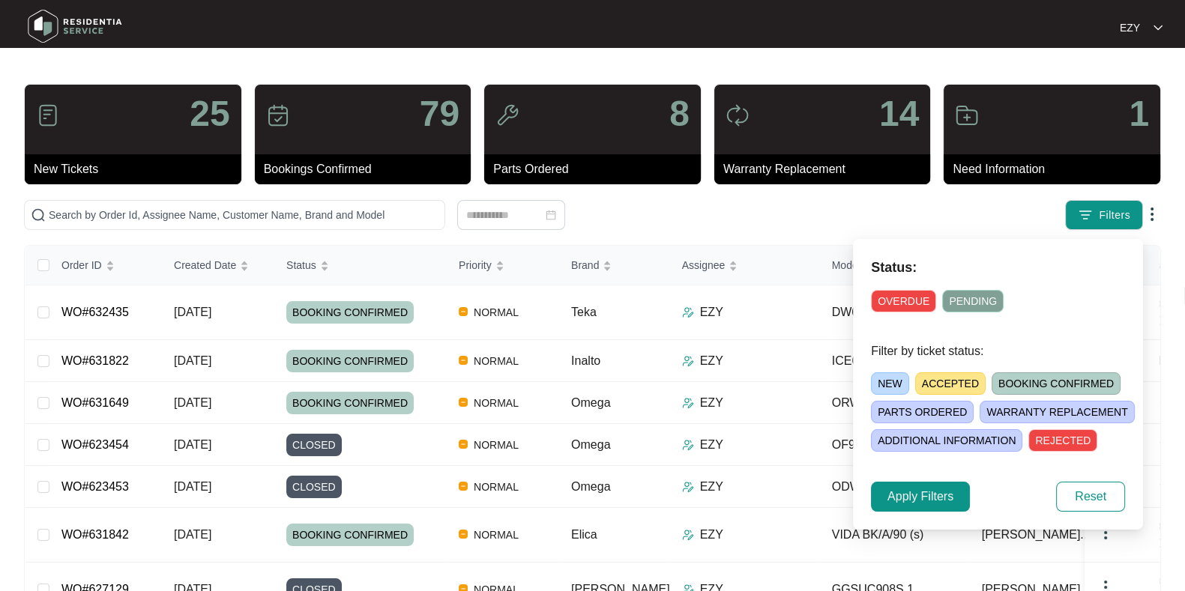
click at [941, 384] on span "ACCEPTED" at bounding box center [950, 384] width 70 height 22
click at [927, 504] on span "Apply Filters" at bounding box center [920, 497] width 66 height 18
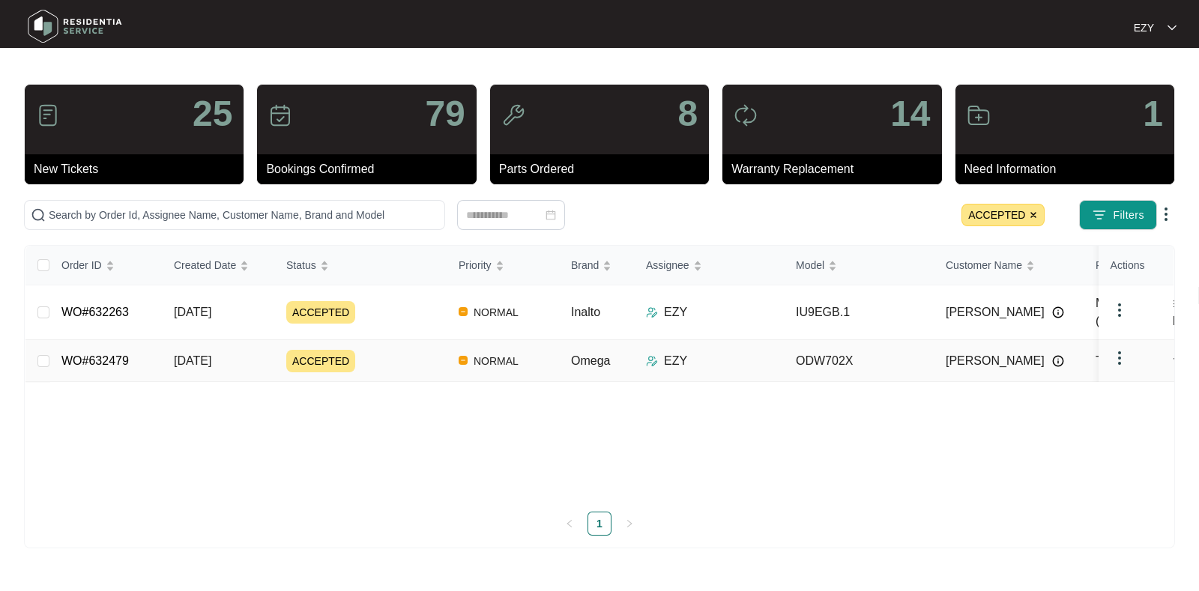
click at [386, 351] on div "ACCEPTED" at bounding box center [366, 361] width 160 height 22
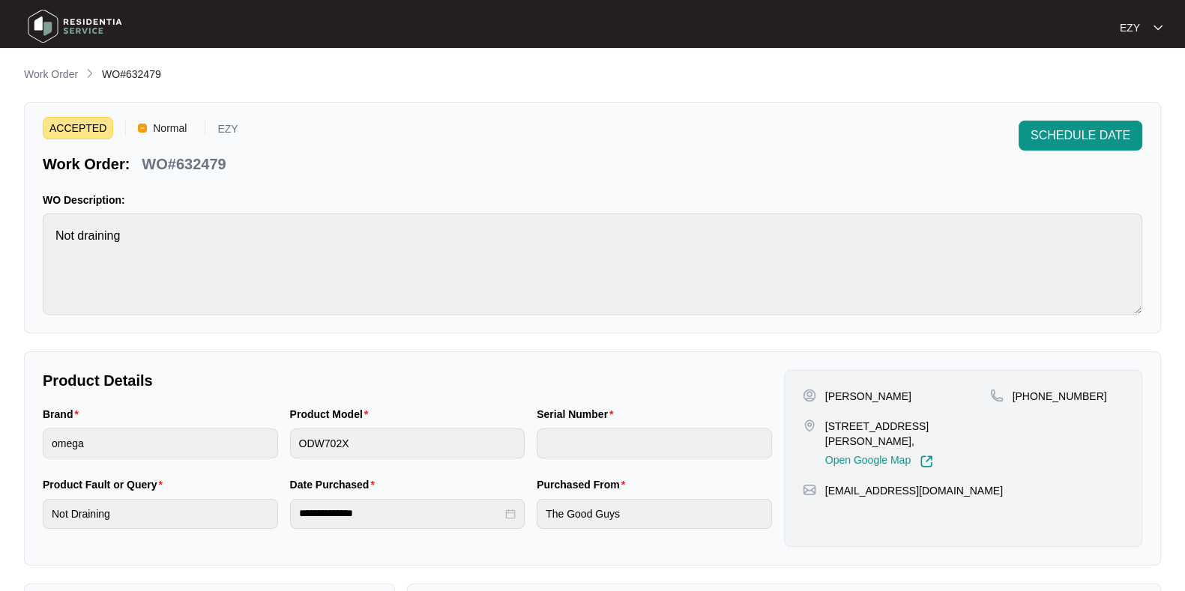
click at [206, 169] on p "WO#632479" at bounding box center [184, 164] width 84 height 21
copy p "632479"
click at [1101, 127] on span "SCHEDULE DATE" at bounding box center [1081, 136] width 100 height 18
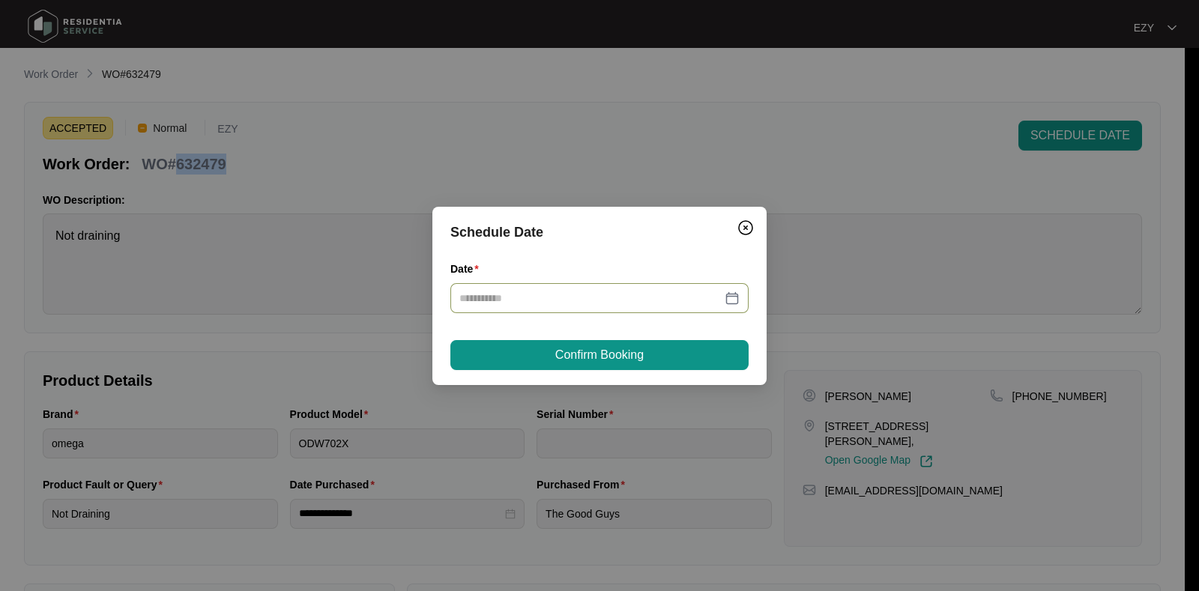
click at [636, 309] on div at bounding box center [599, 298] width 298 height 30
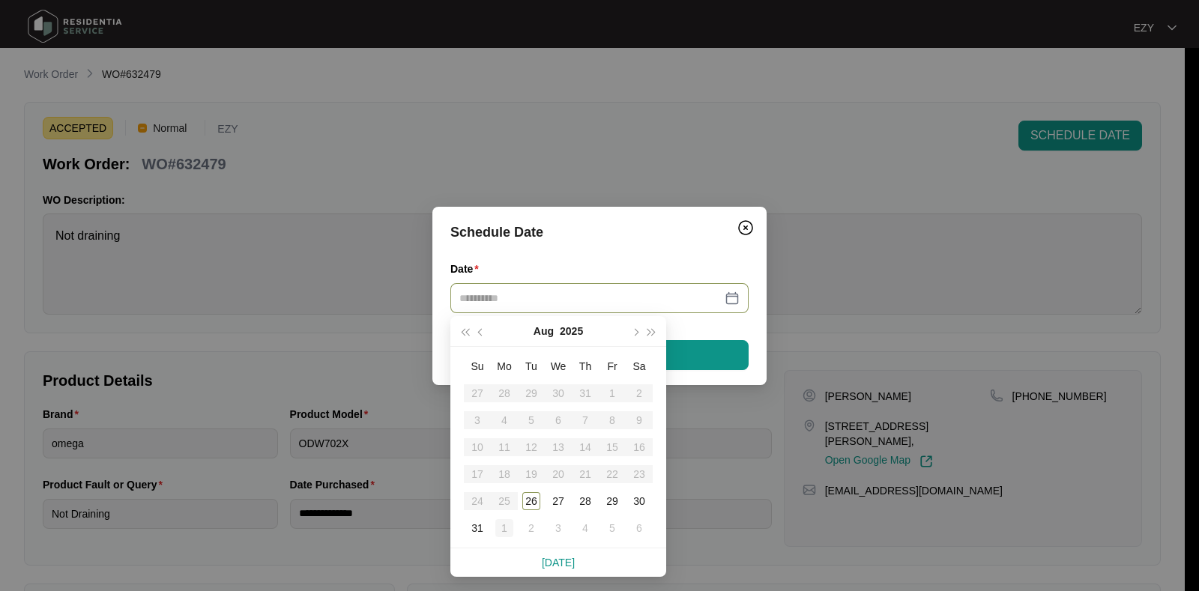
click at [503, 531] on div "1" at bounding box center [504, 528] width 18 height 18
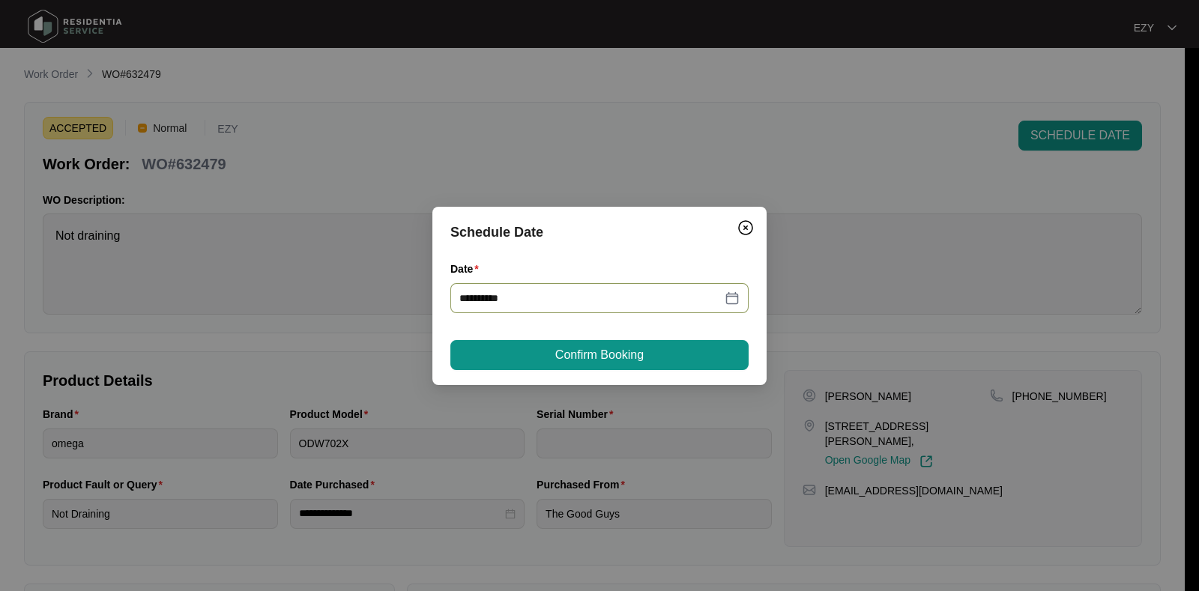
type input "**********"
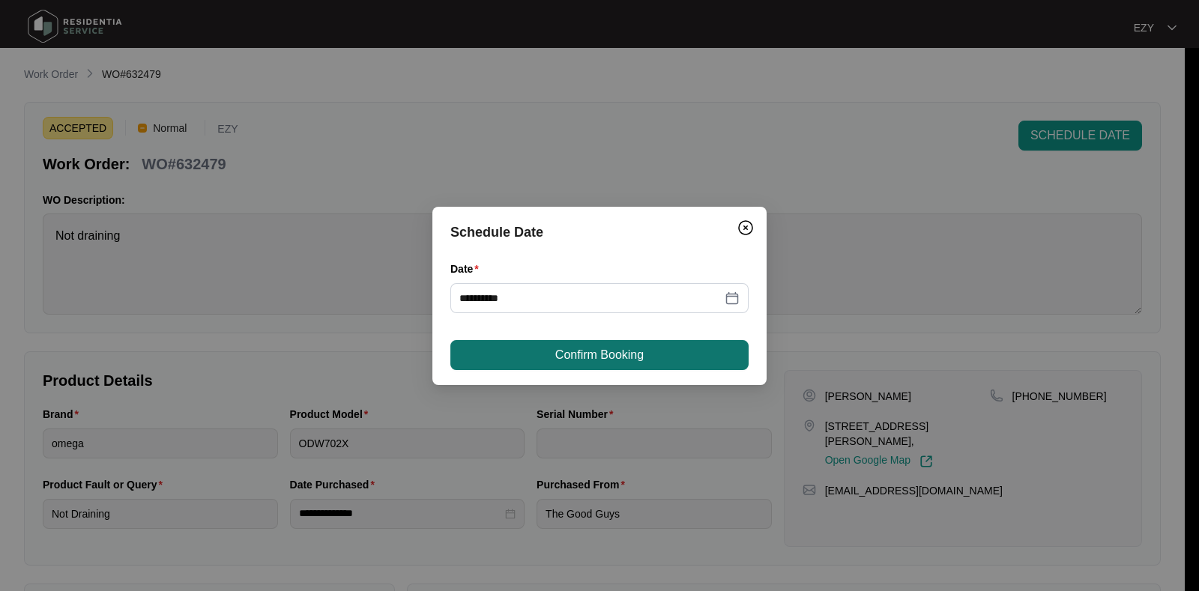
click at [618, 358] on span "Confirm Booking" at bounding box center [599, 355] width 88 height 18
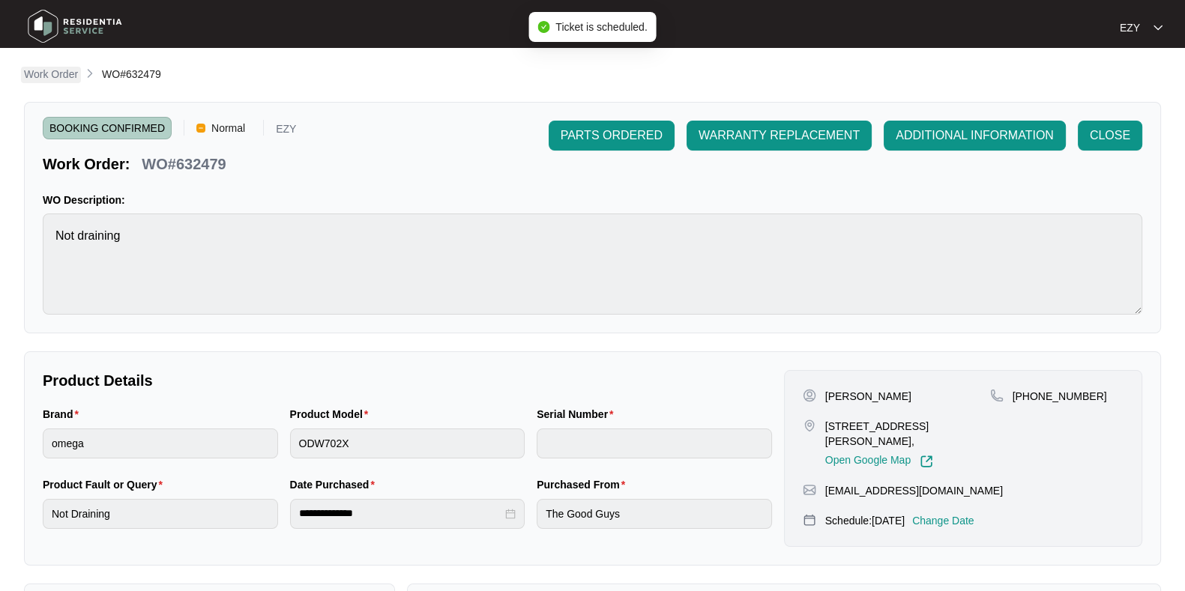
click at [52, 73] on p "Work Order" at bounding box center [51, 74] width 54 height 15
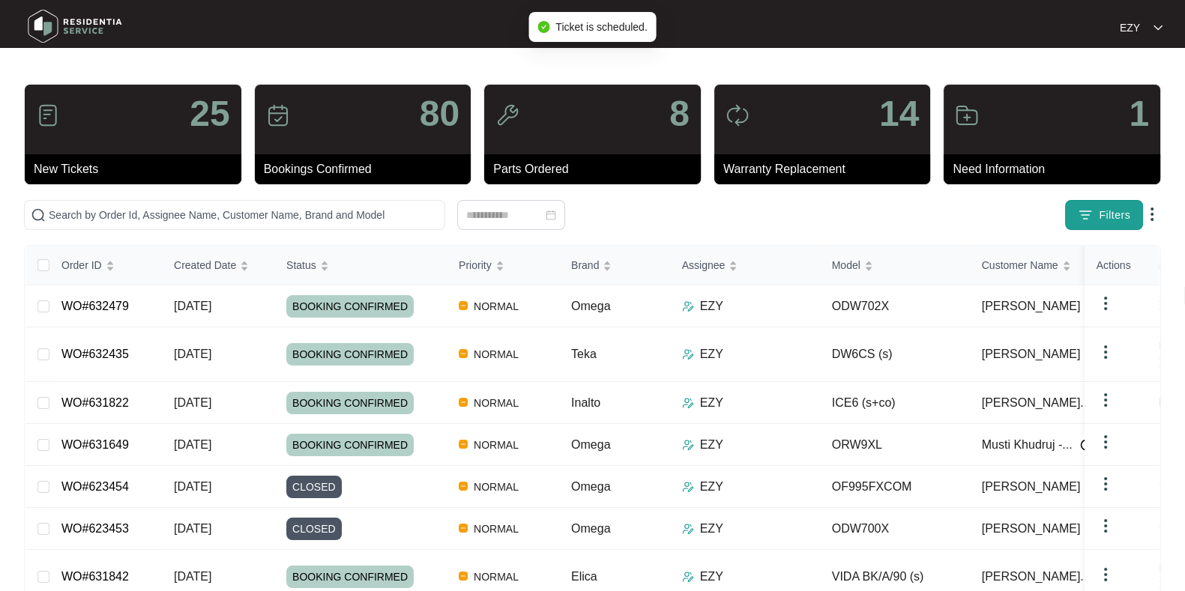
click at [1135, 205] on button "Filters" at bounding box center [1104, 215] width 78 height 30
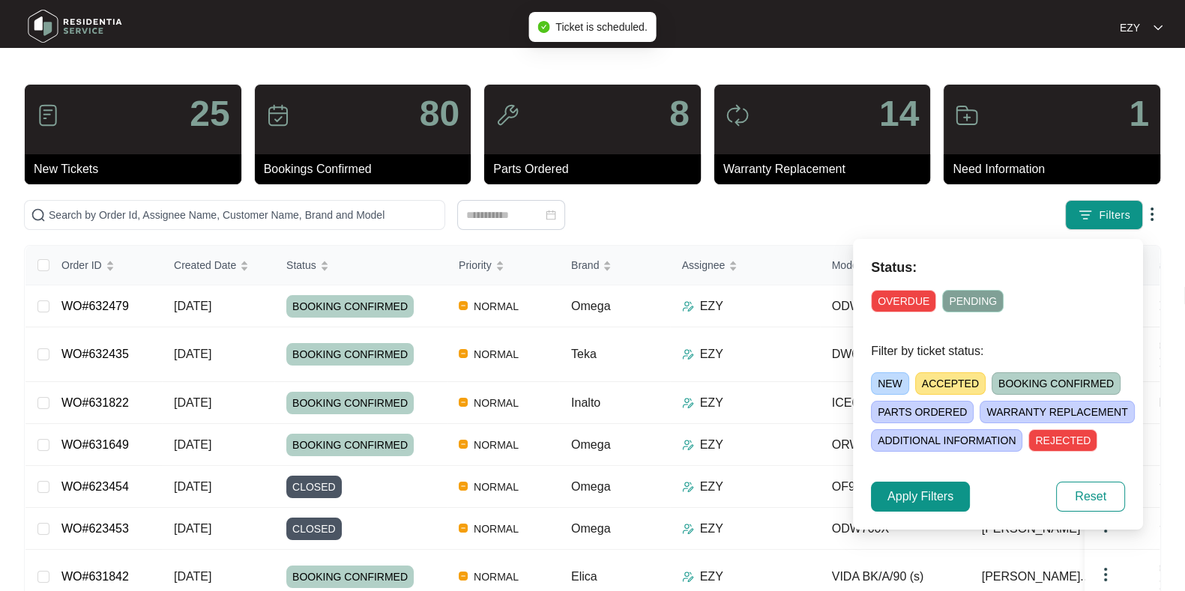
click at [959, 391] on span "ACCEPTED" at bounding box center [950, 384] width 70 height 22
click at [929, 501] on span "Apply Filters" at bounding box center [920, 497] width 66 height 18
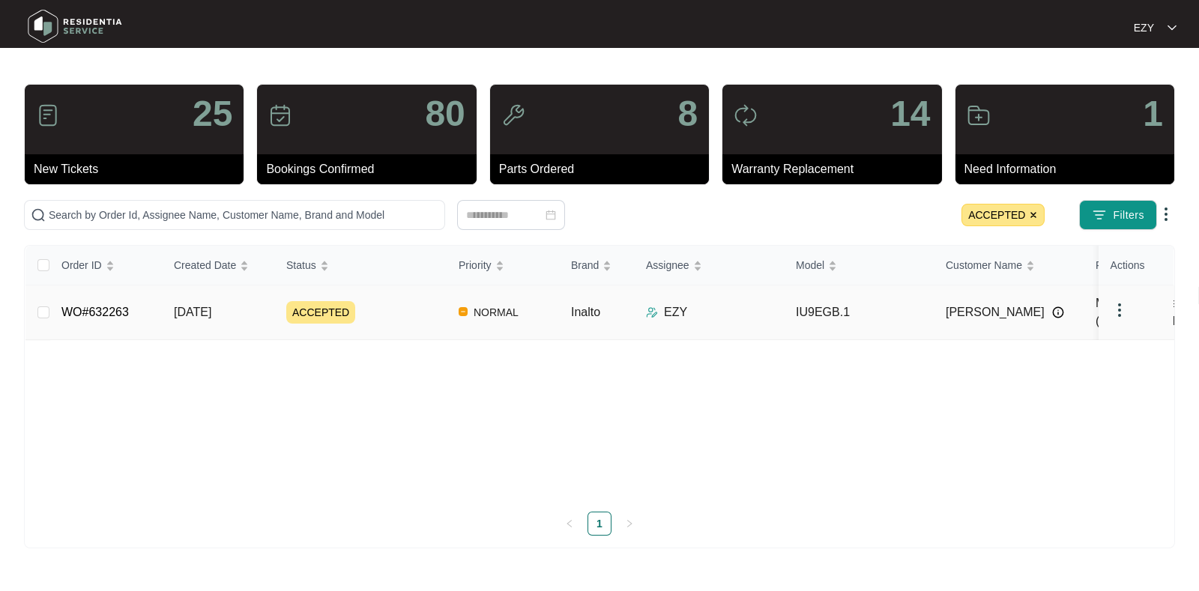
click at [388, 304] on div "ACCEPTED" at bounding box center [366, 312] width 160 height 22
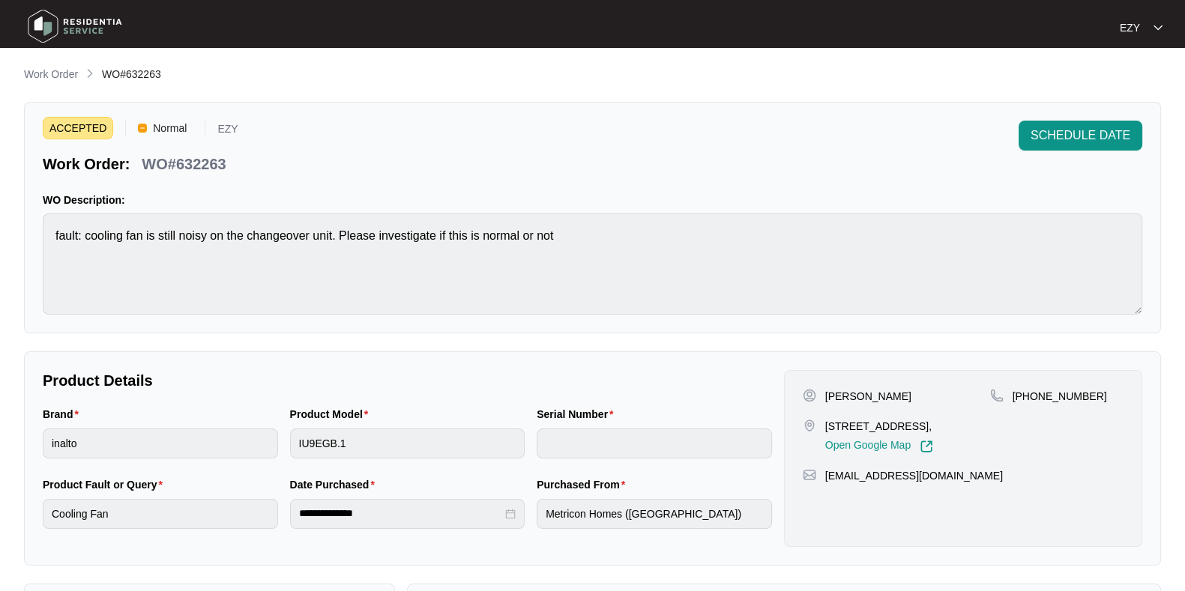
click at [206, 160] on p "WO#632263" at bounding box center [184, 164] width 84 height 21
copy p "632263"
click at [1040, 136] on span "SCHEDULE DATE" at bounding box center [1081, 136] width 100 height 18
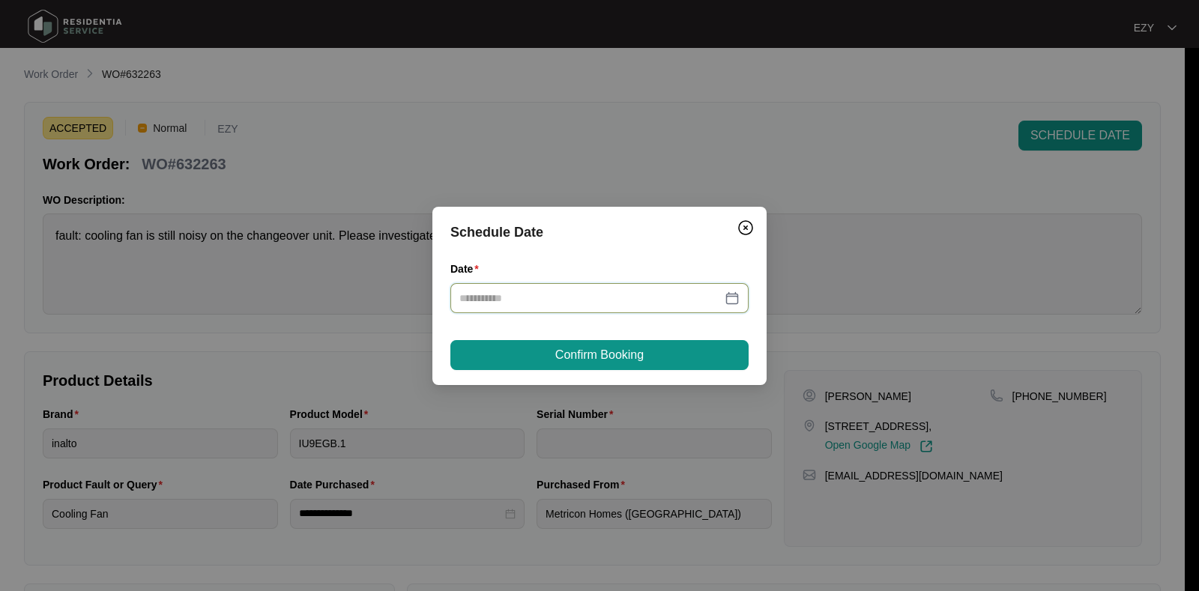
click at [671, 294] on input "Date" at bounding box center [590, 298] width 262 height 16
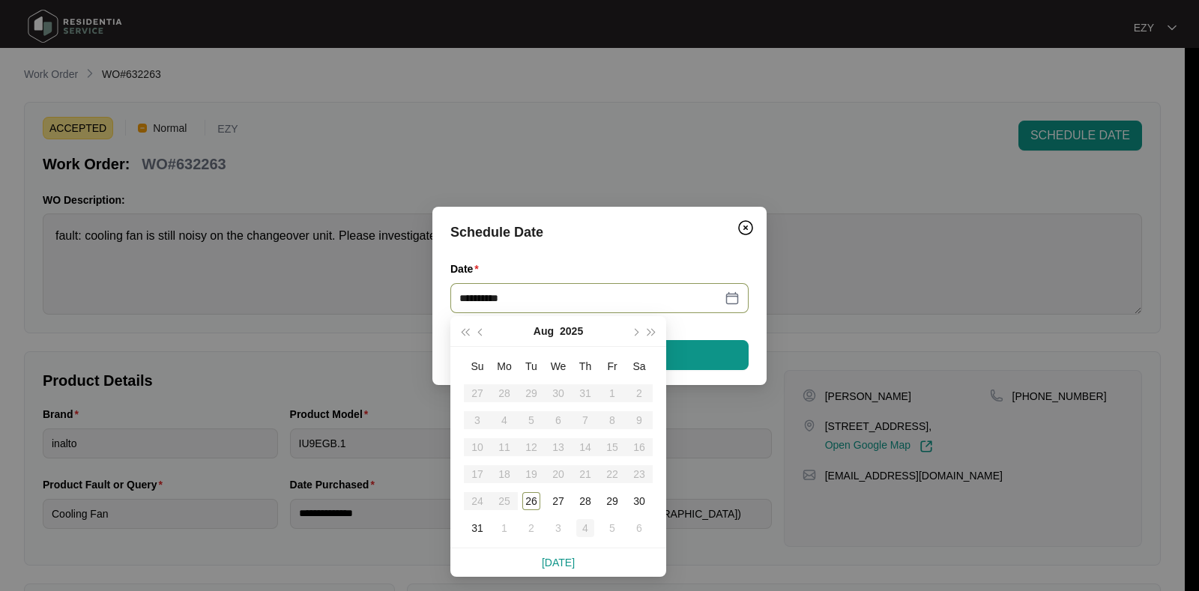
type input "**********"
click at [555, 501] on div "27" at bounding box center [558, 501] width 18 height 18
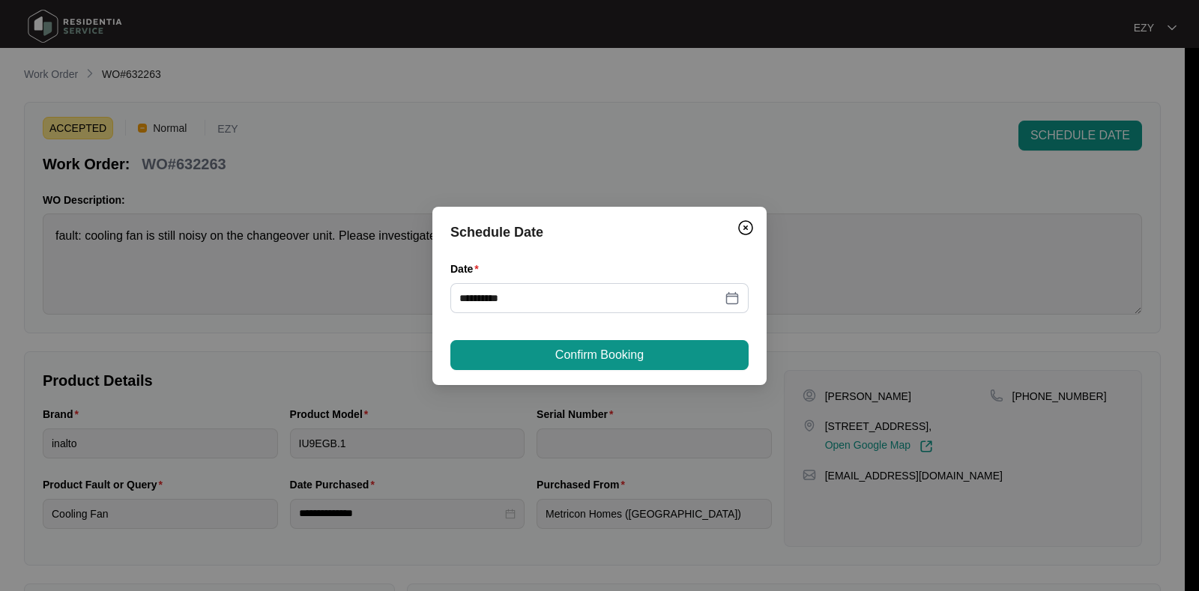
click at [605, 331] on div "**********" at bounding box center [599, 296] width 334 height 178
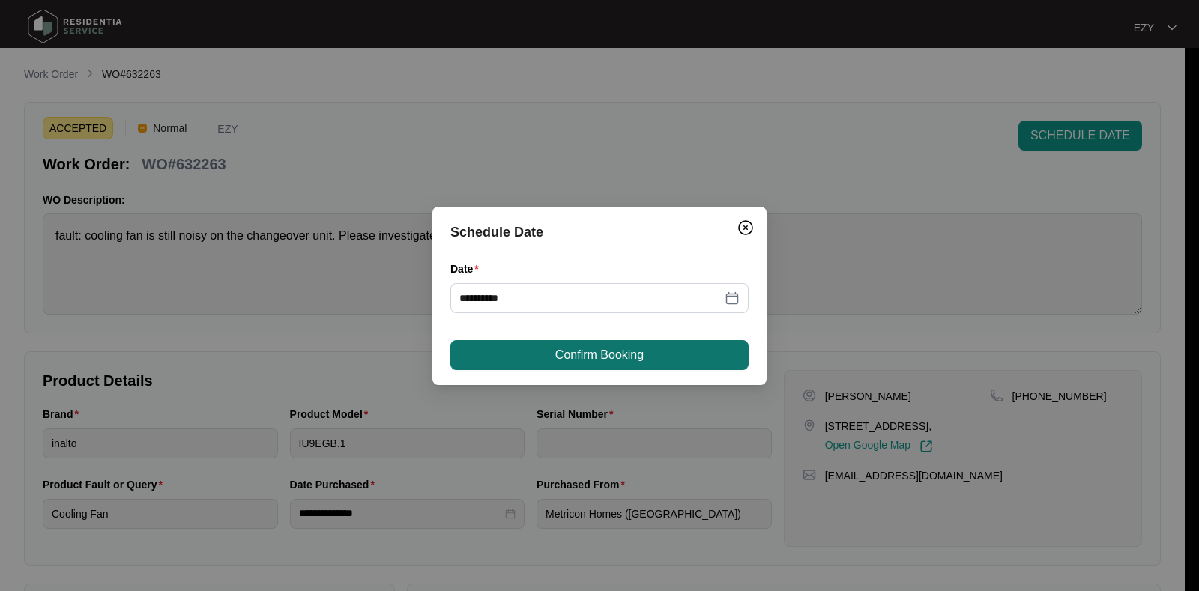
click at [612, 345] on button "Confirm Booking" at bounding box center [599, 355] width 298 height 30
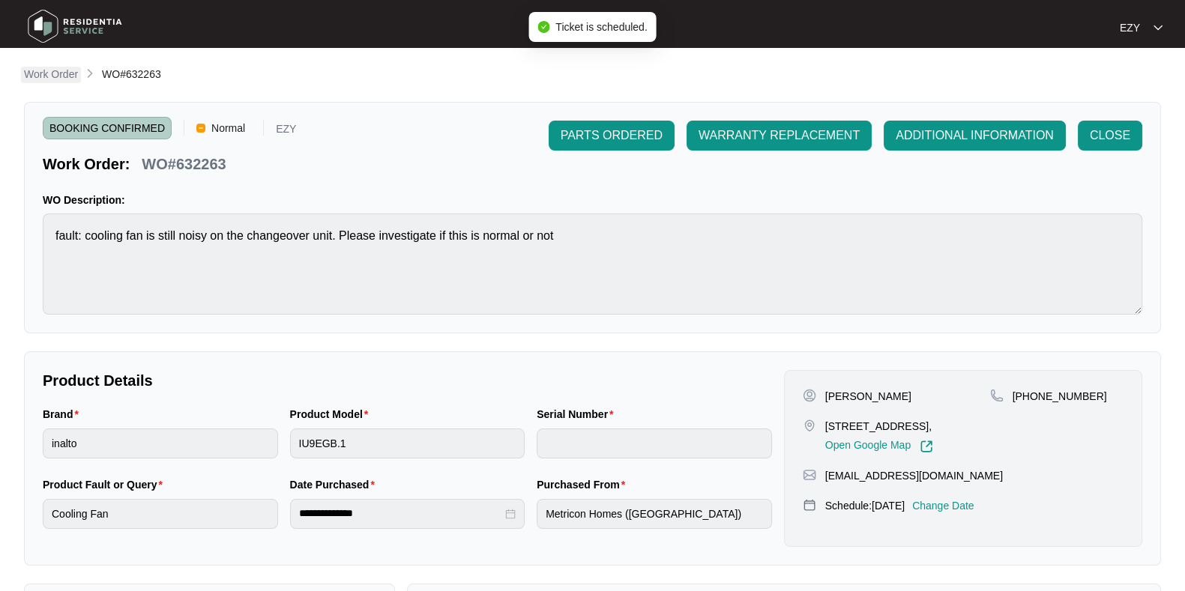
click at [65, 76] on p "Work Order" at bounding box center [51, 74] width 54 height 15
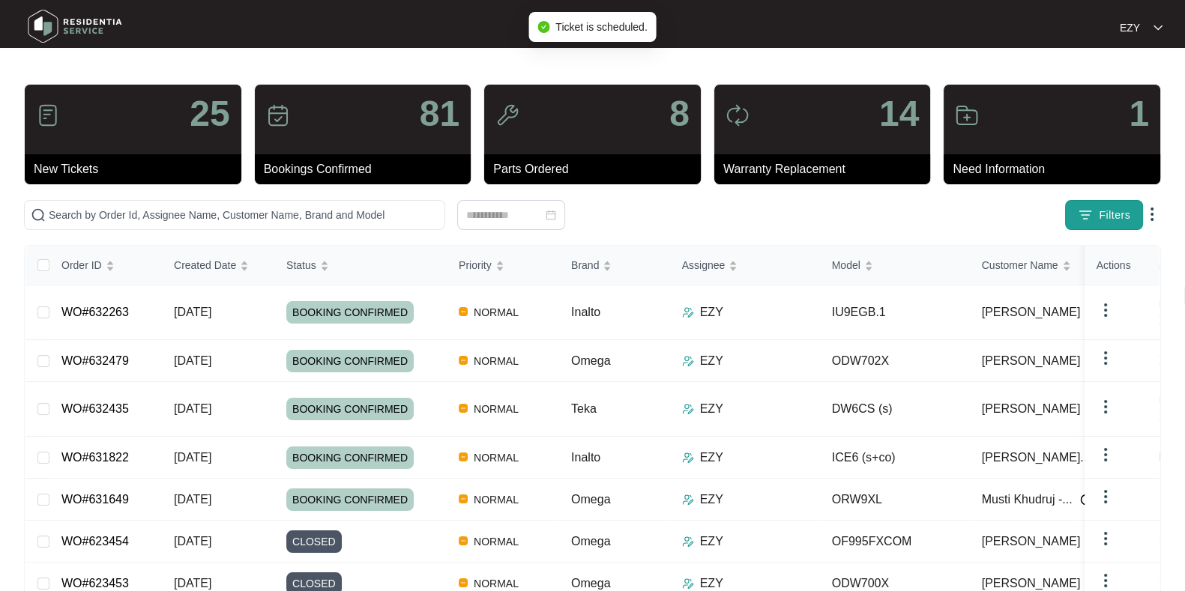
click at [1097, 200] on button "Filters" at bounding box center [1104, 215] width 78 height 30
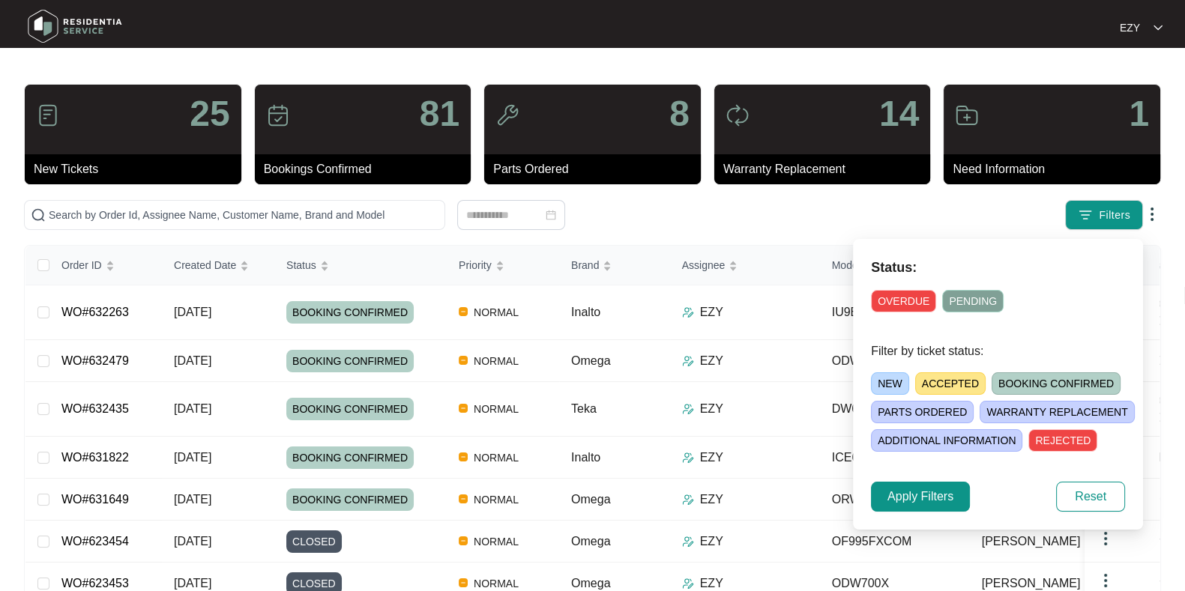
click at [938, 405] on span "PARTS ORDERED" at bounding box center [922, 412] width 103 height 22
click at [914, 489] on span "Apply Filters" at bounding box center [920, 497] width 66 height 18
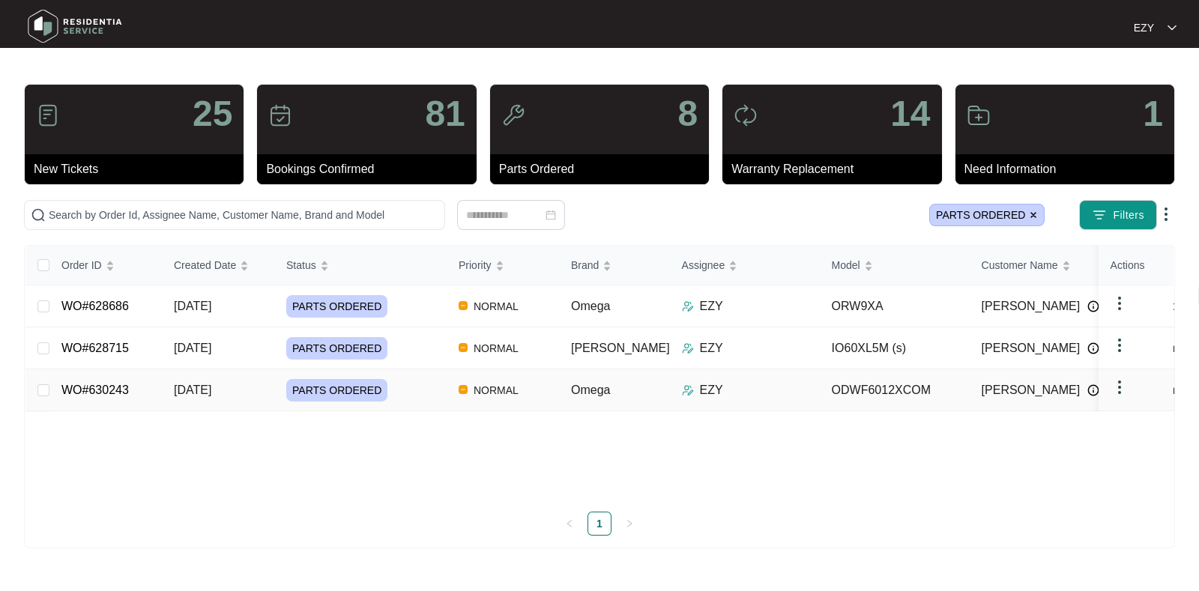
click at [438, 392] on div "PARTS ORDERED" at bounding box center [366, 390] width 160 height 22
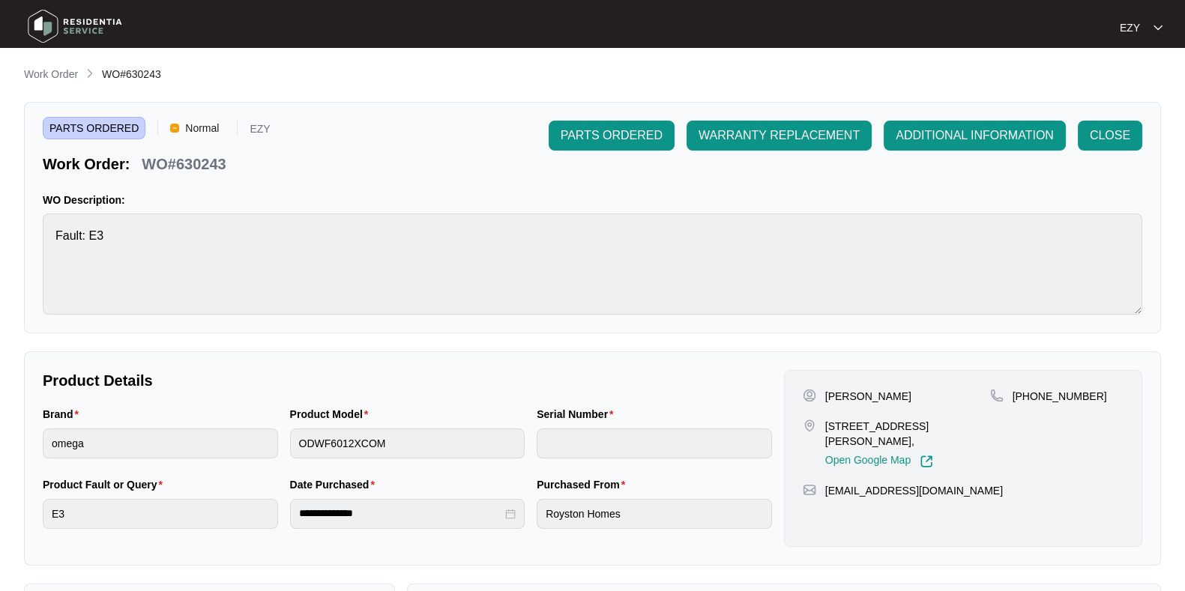
click at [202, 162] on p "WO#630243" at bounding box center [184, 164] width 84 height 21
click at [201, 184] on div "PARTS ORDERED Normal EZY Work Order: WO#630243 PARTS ORDERED WARRANTY REPLACEME…" at bounding box center [592, 218] width 1137 height 232
click at [199, 170] on p "WO#630243" at bounding box center [184, 164] width 84 height 21
copy p "630243"
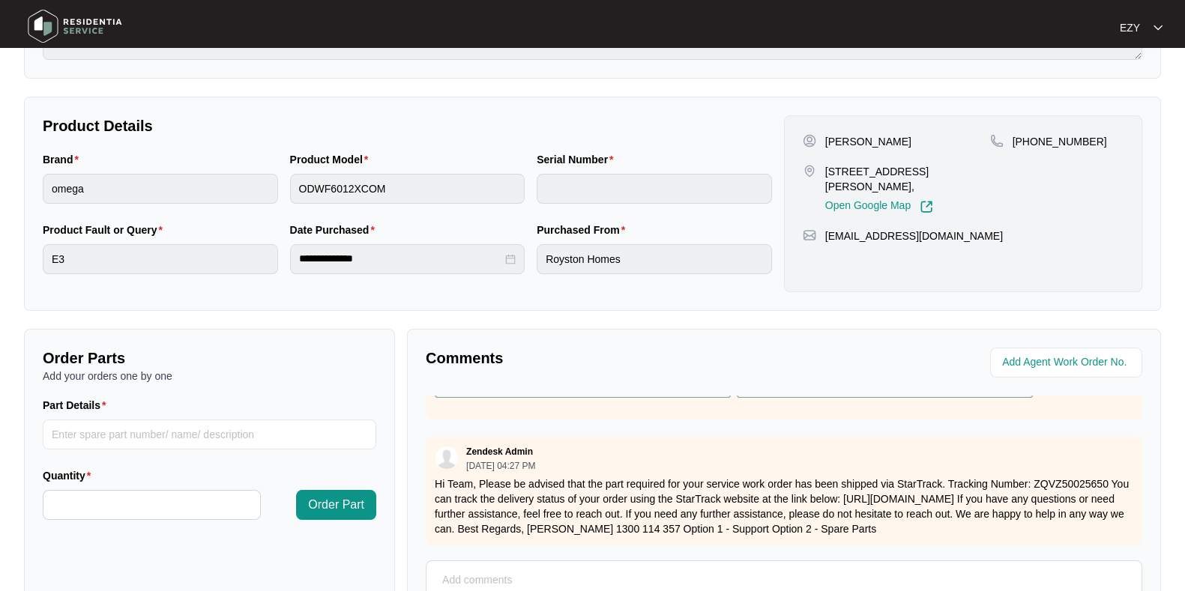
scroll to position [401, 0]
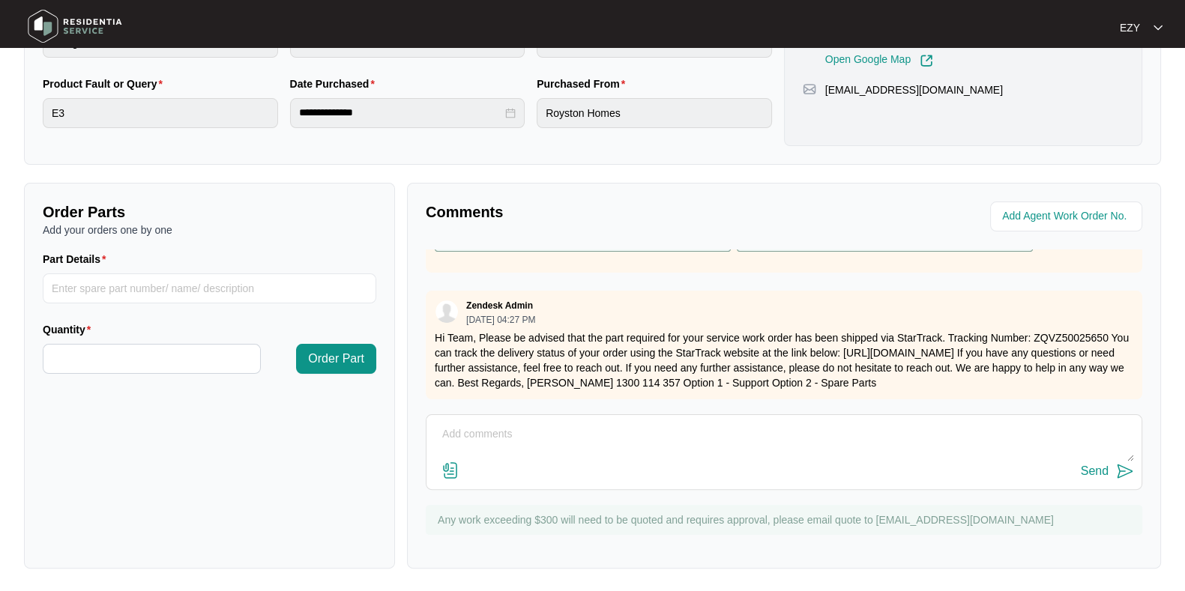
click at [726, 462] on div "Send" at bounding box center [784, 472] width 700 height 20
click at [701, 459] on textarea at bounding box center [784, 442] width 700 height 39
type textarea "Hi tea"
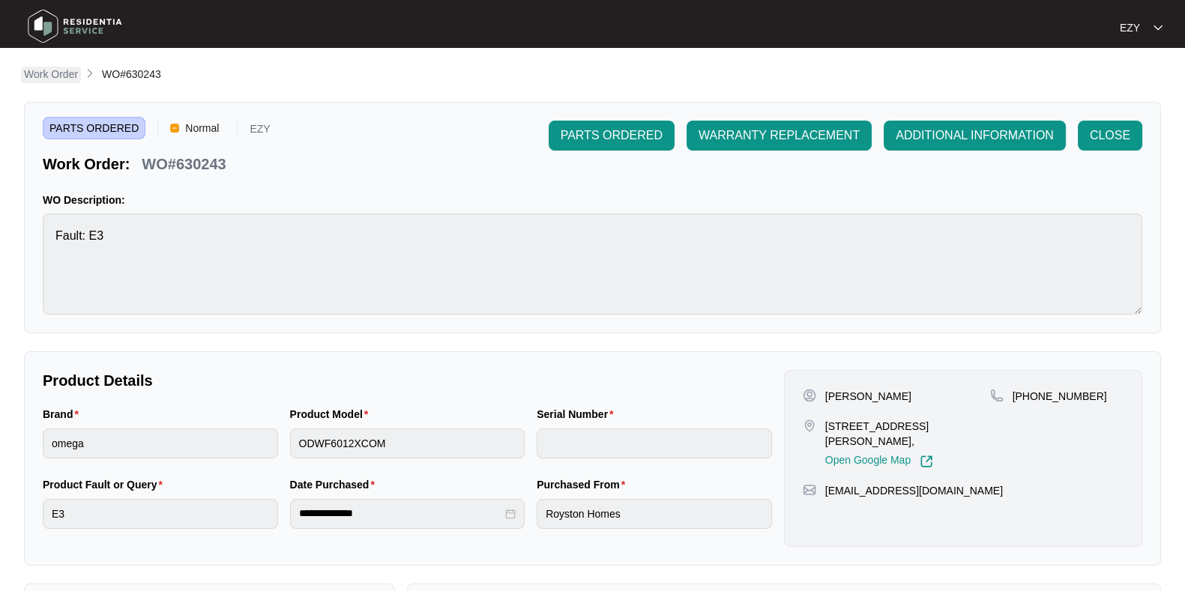
click at [39, 73] on p "Work Order" at bounding box center [51, 74] width 54 height 15
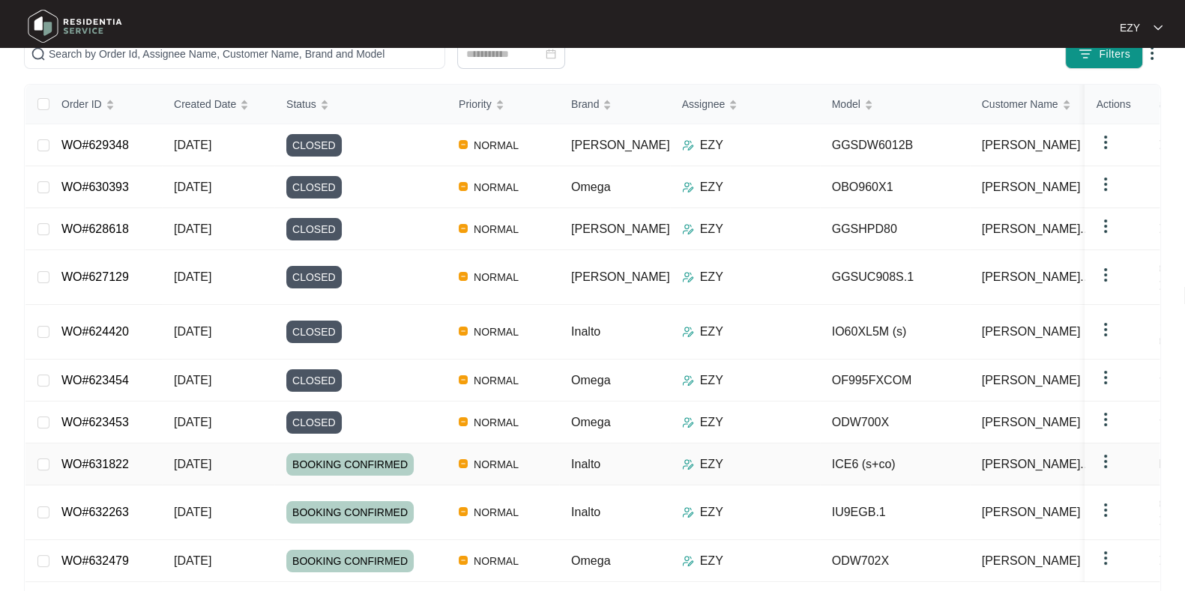
scroll to position [148, 0]
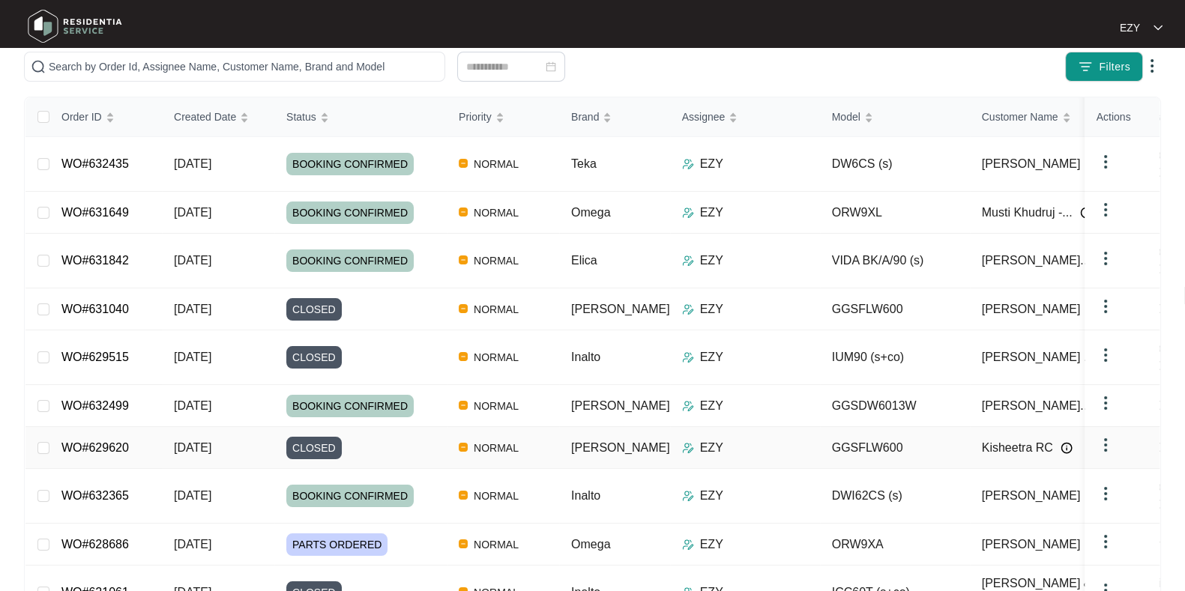
scroll to position [205, 0]
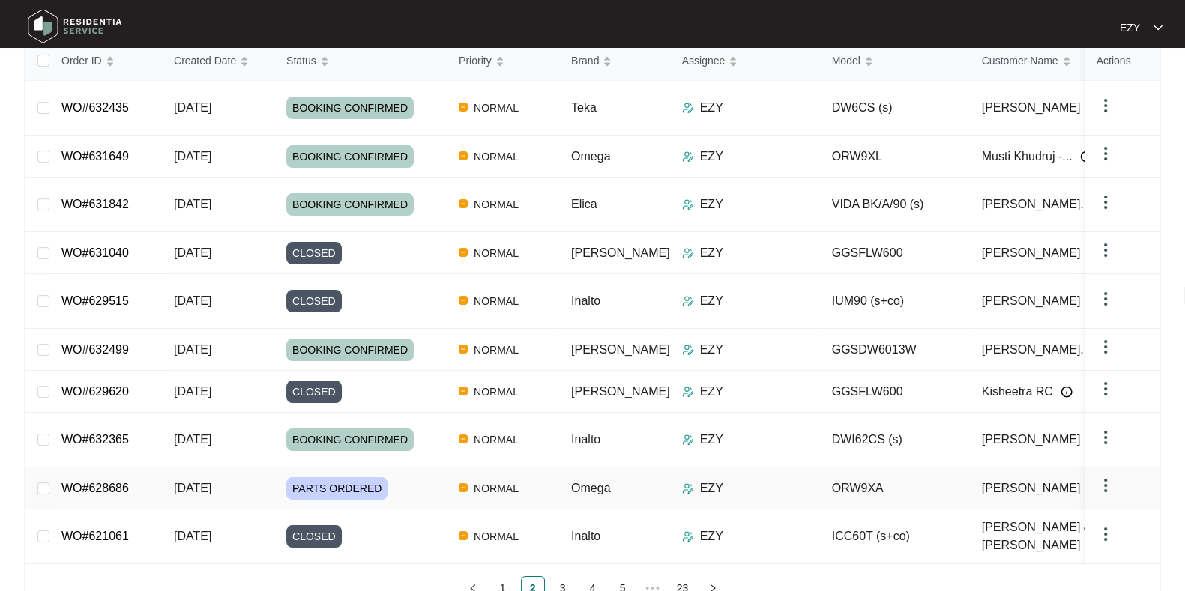
click at [400, 477] on div "PARTS ORDERED" at bounding box center [366, 488] width 160 height 22
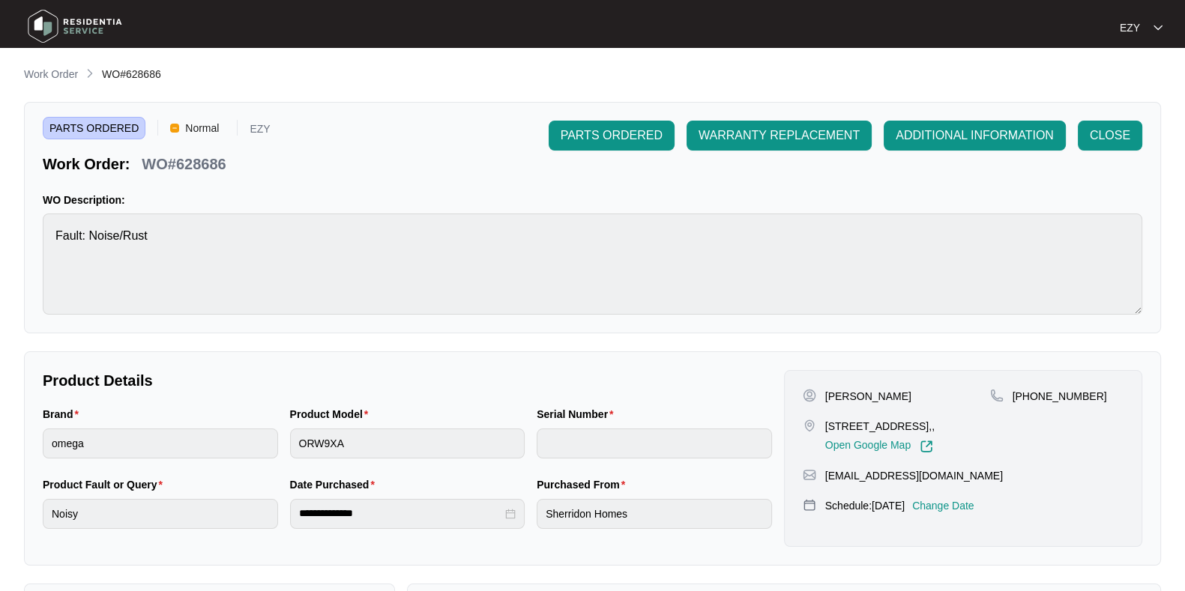
click at [203, 172] on p "WO#628686" at bounding box center [184, 164] width 84 height 21
copy p "628686"
click at [970, 513] on p "Change Date" at bounding box center [943, 505] width 62 height 15
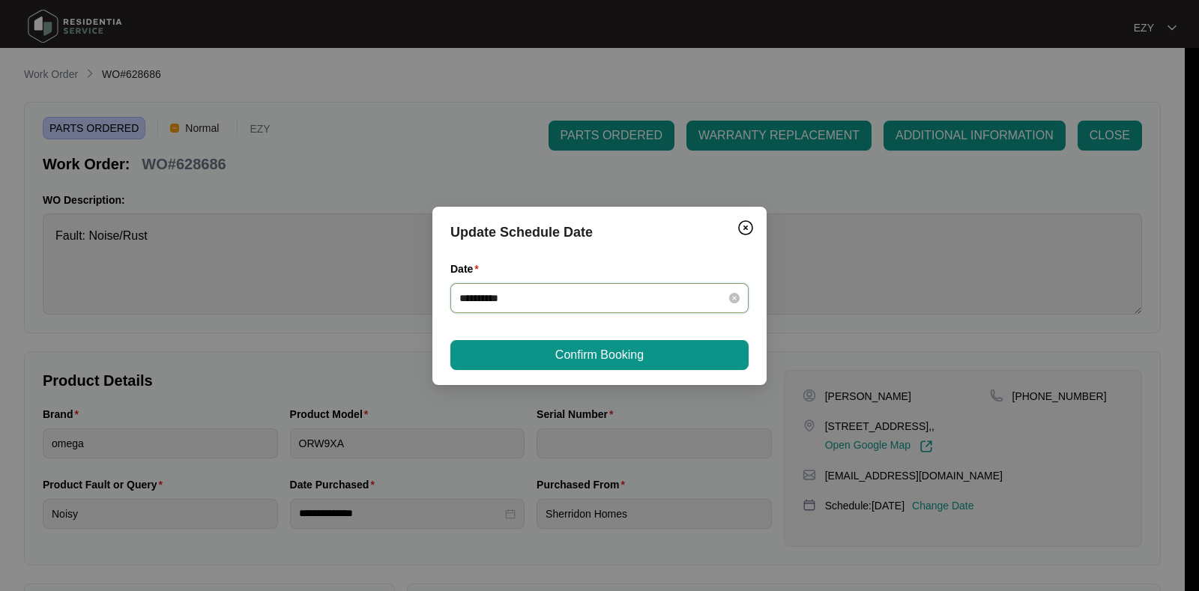
click at [687, 298] on input "**********" at bounding box center [590, 298] width 262 height 16
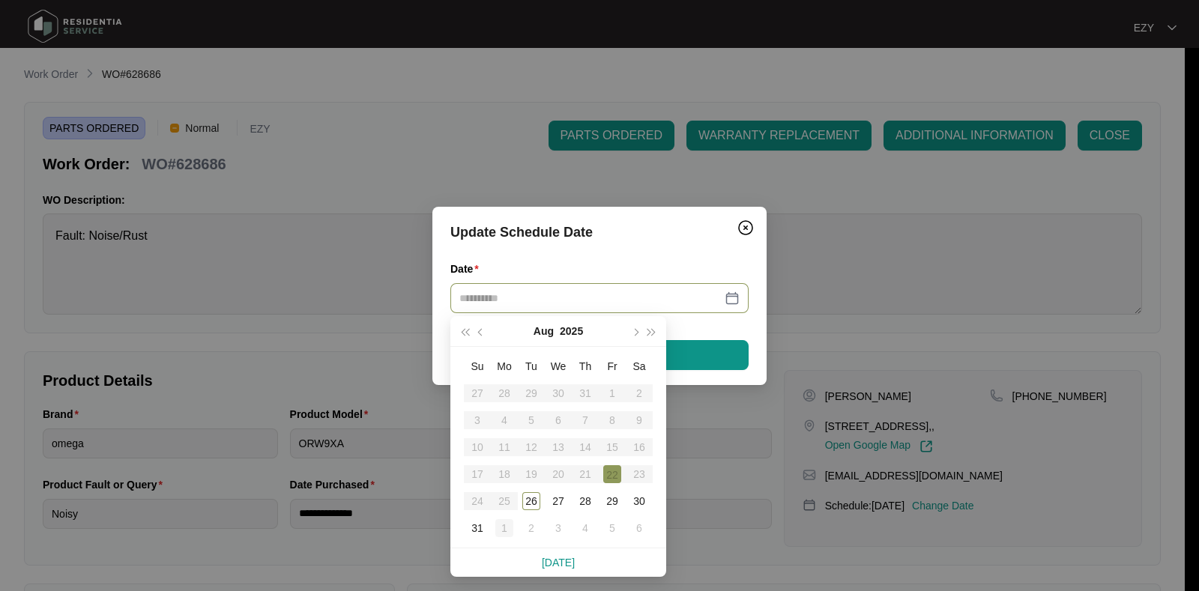
click at [506, 528] on div "1" at bounding box center [504, 528] width 18 height 18
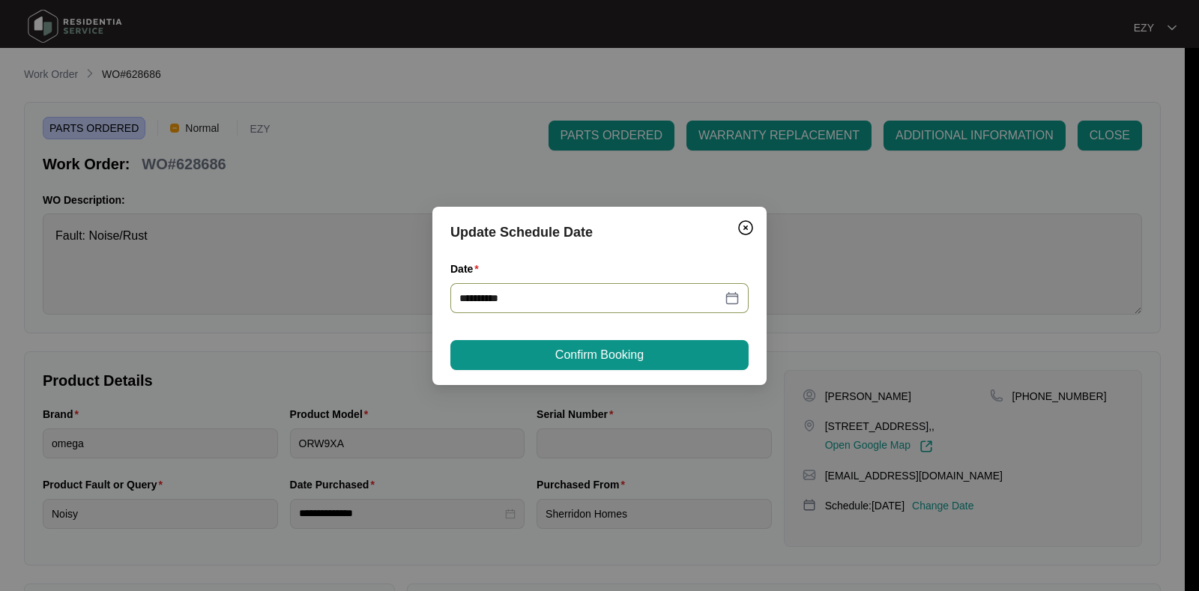
type input "**********"
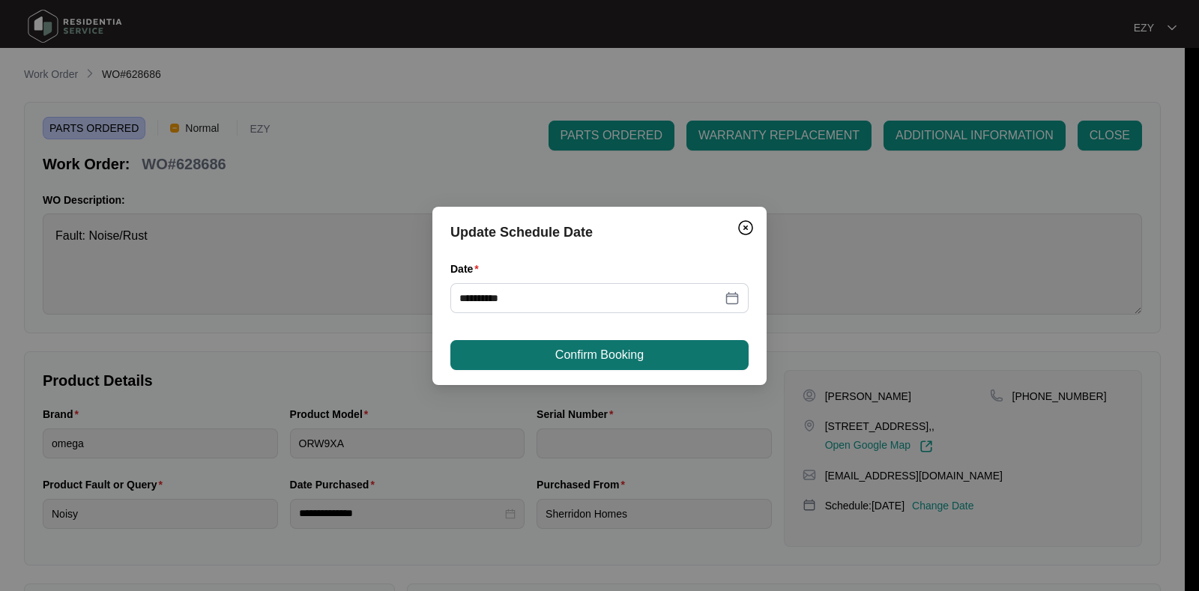
click at [618, 355] on span "Confirm Booking" at bounding box center [599, 355] width 88 height 18
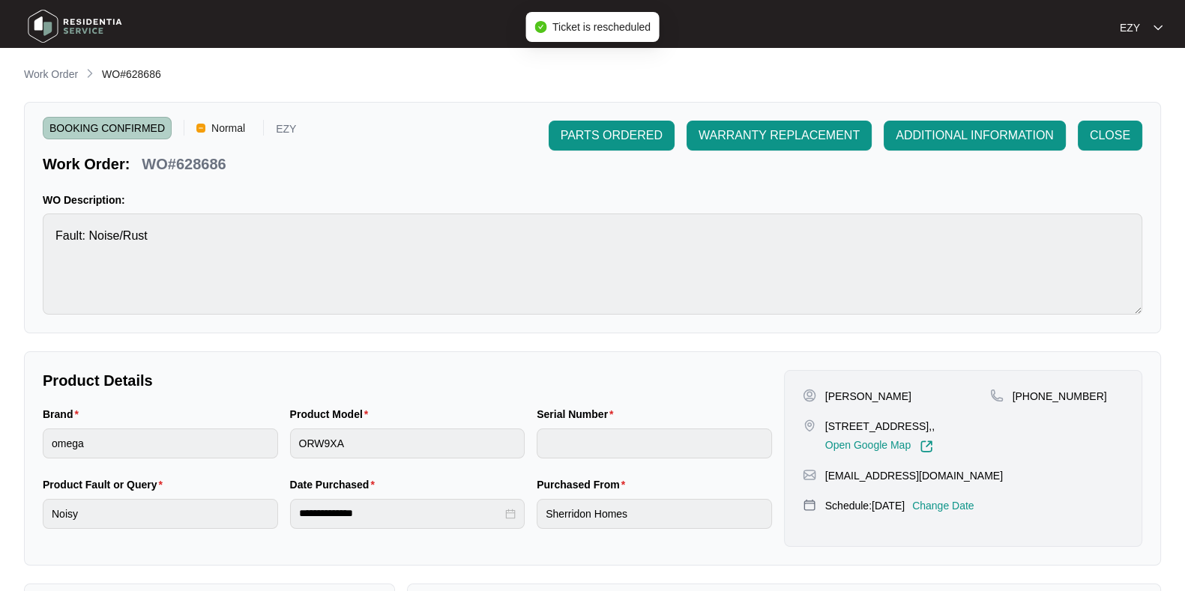
click at [34, 68] on span "Work Order" at bounding box center [51, 74] width 54 height 12
click at [49, 83] on link "Work Order" at bounding box center [51, 75] width 60 height 16
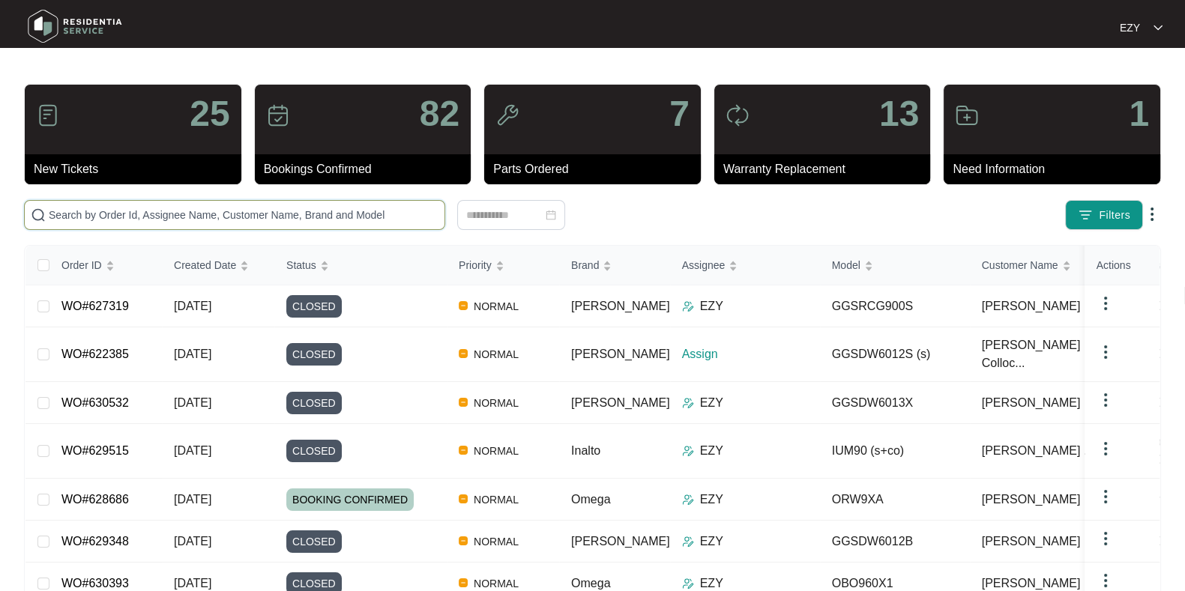
click at [95, 218] on input "text" at bounding box center [244, 215] width 390 height 16
paste input "627319"
click at [95, 218] on input "627319" at bounding box center [244, 215] width 390 height 16
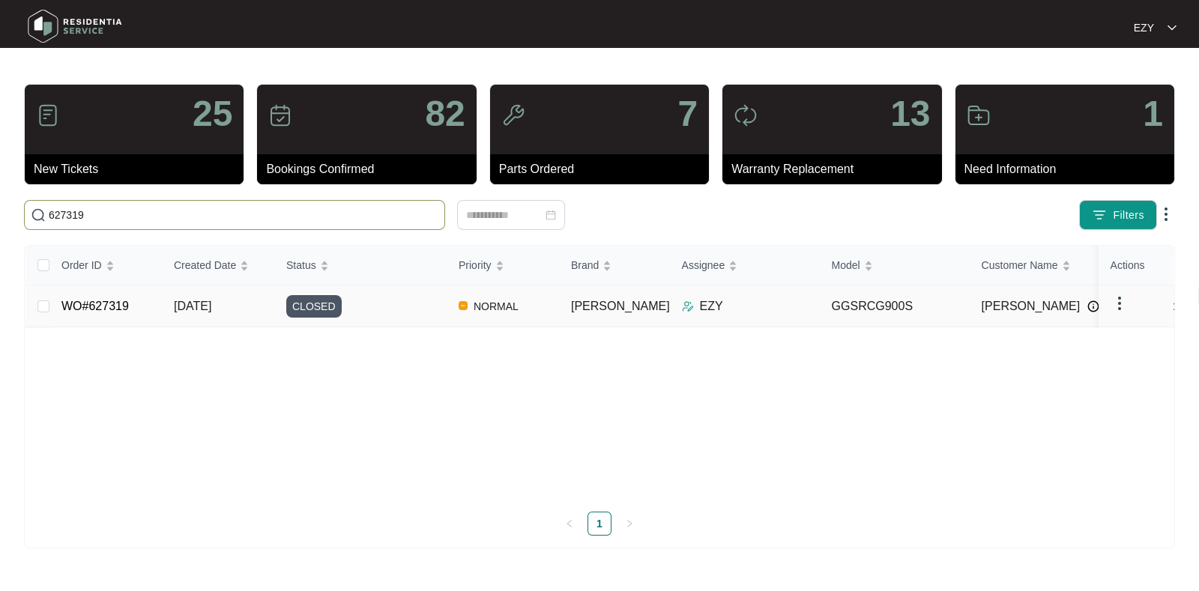
type input "627319"
click at [374, 302] on div "CLOSED" at bounding box center [366, 306] width 160 height 22
